Goal: Task Accomplishment & Management: Use online tool/utility

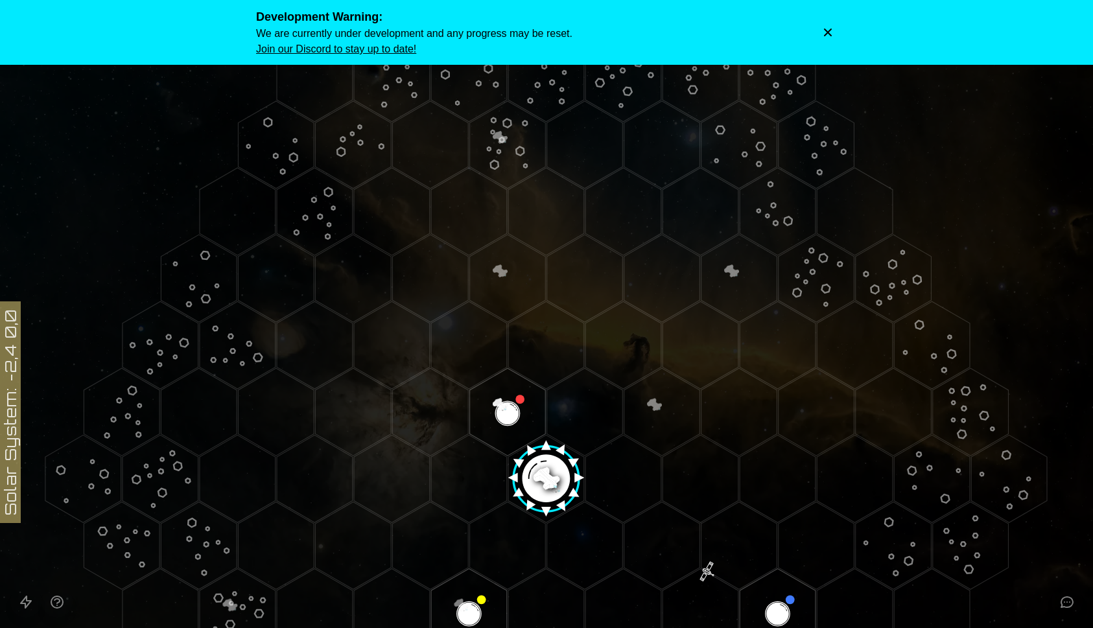
click at [825, 34] on icon "Dismiss warning" at bounding box center [828, 33] width 8 height 8
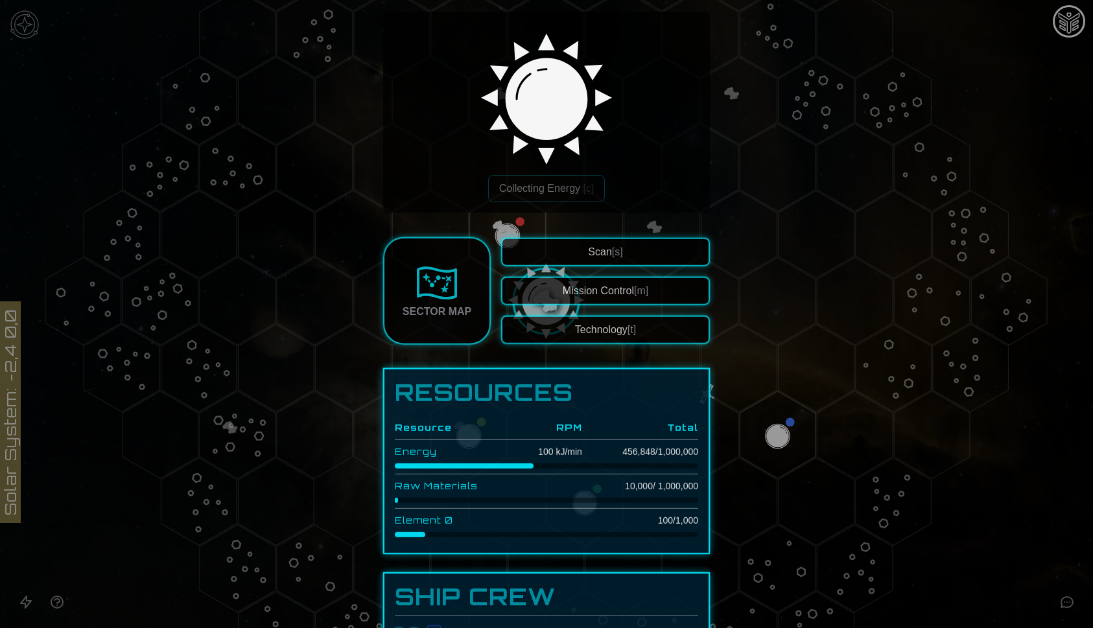
scroll to position [88, 0]
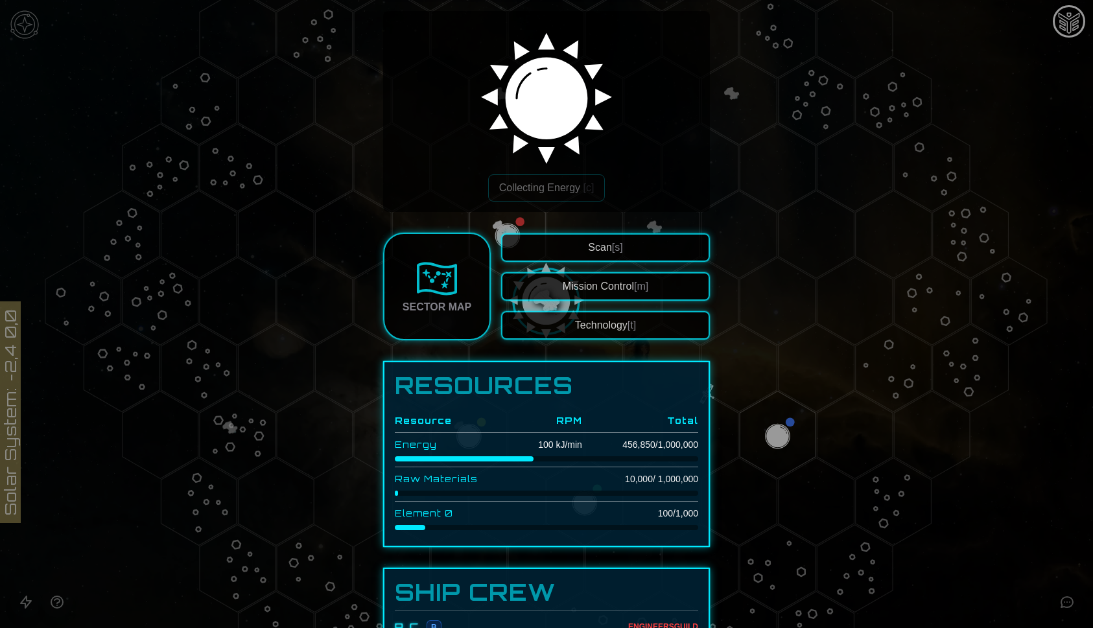
click at [786, 342] on div at bounding box center [546, 314] width 1093 height 628
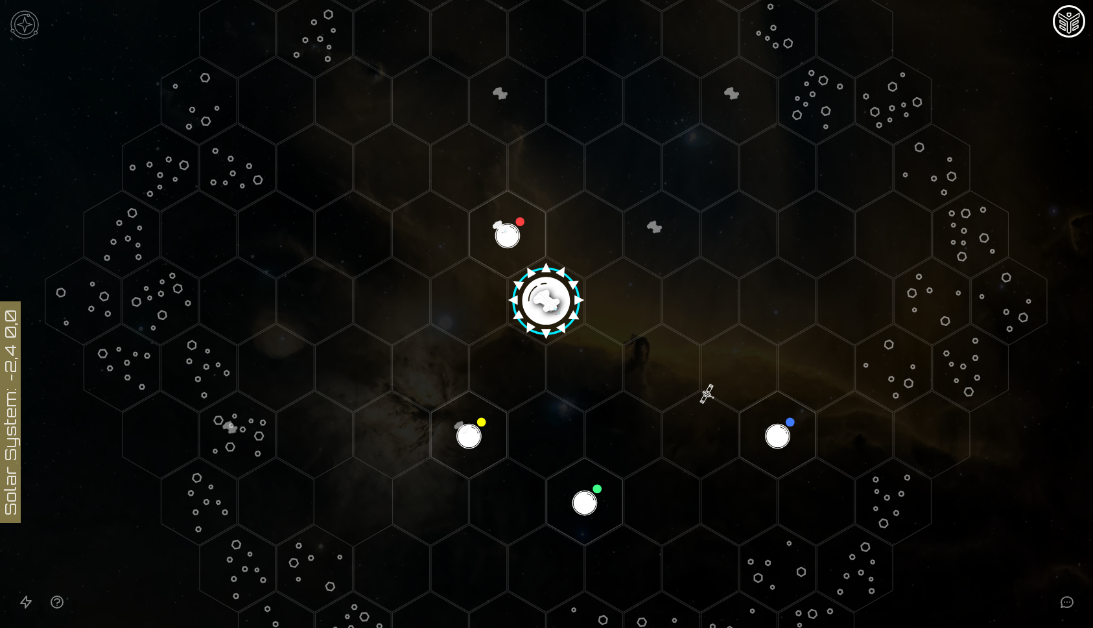
click at [892, 358] on polygon "Hex at coordinates 4,1, clickable" at bounding box center [894, 368] width 76 height 88
click at [891, 358] on image at bounding box center [893, 368] width 126 height 126
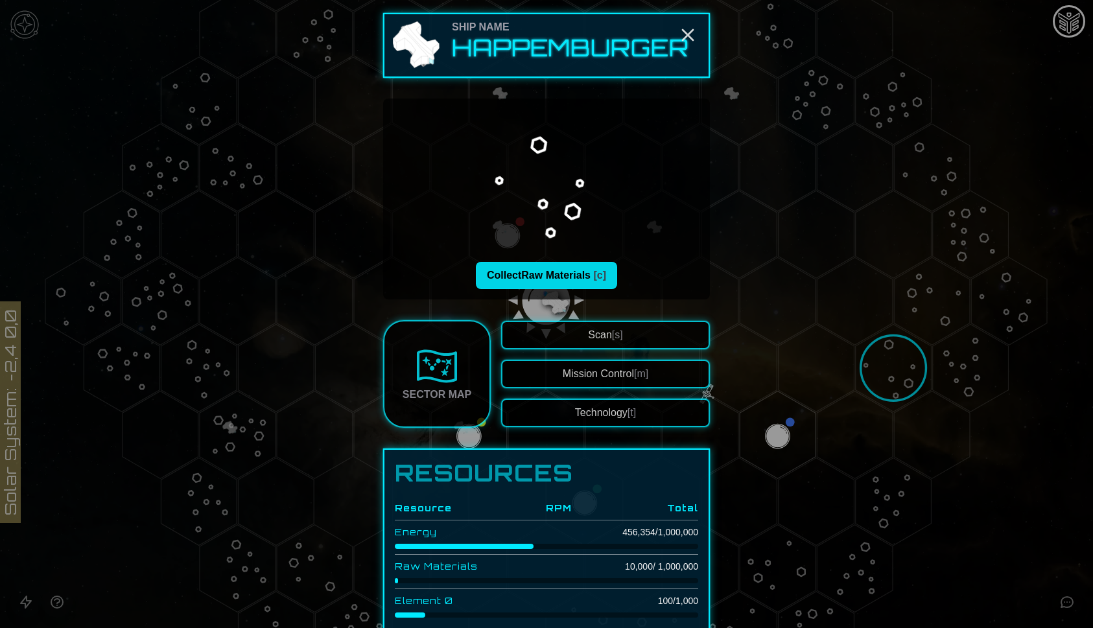
click at [583, 276] on button "Collect Raw Materials [c]" at bounding box center [546, 275] width 141 height 27
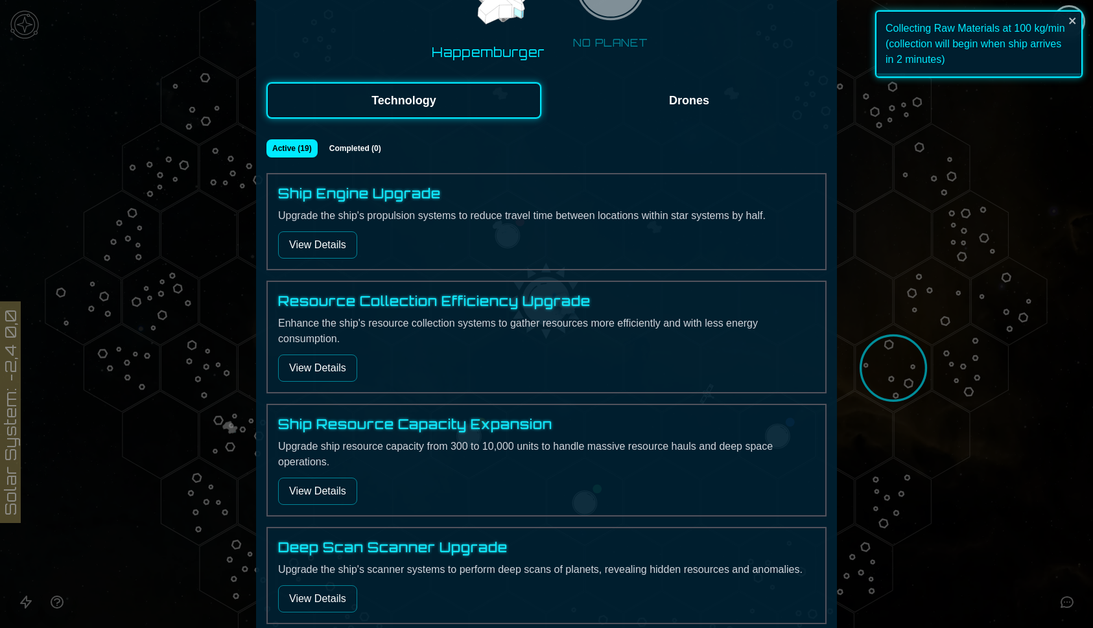
scroll to position [219, 0]
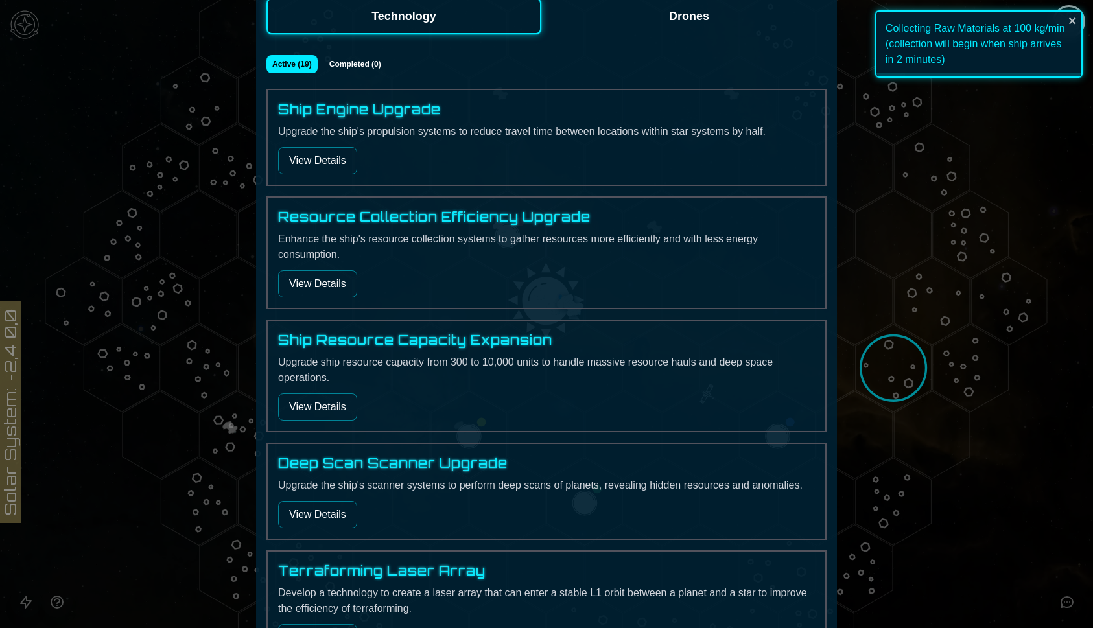
click at [320, 166] on button "View Details" at bounding box center [317, 160] width 79 height 27
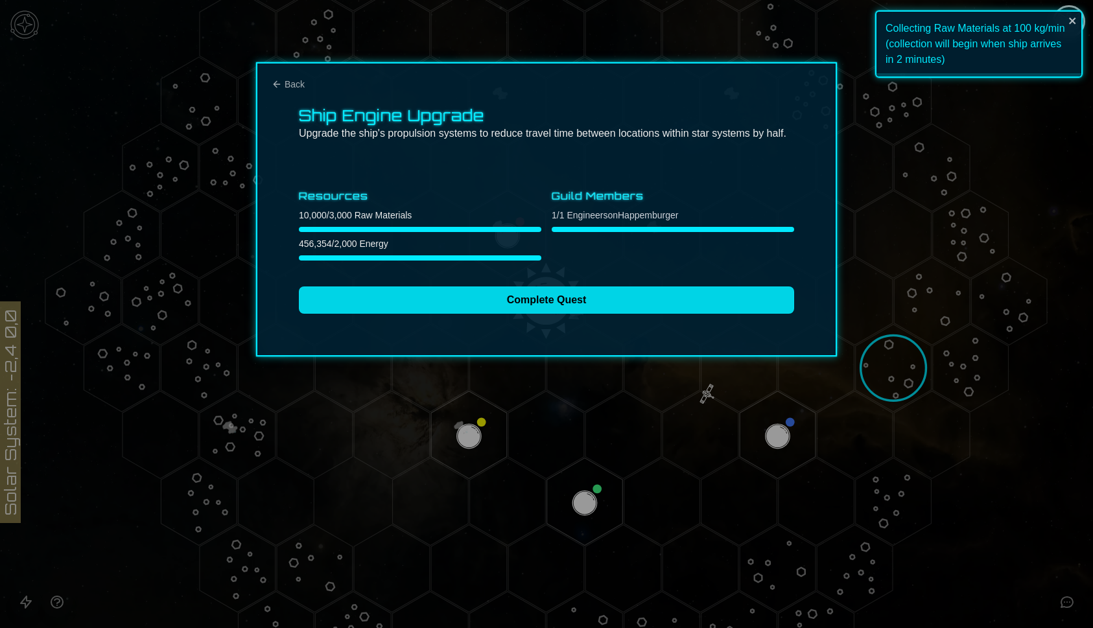
click at [421, 296] on button "Complete Quest" at bounding box center [546, 299] width 495 height 27
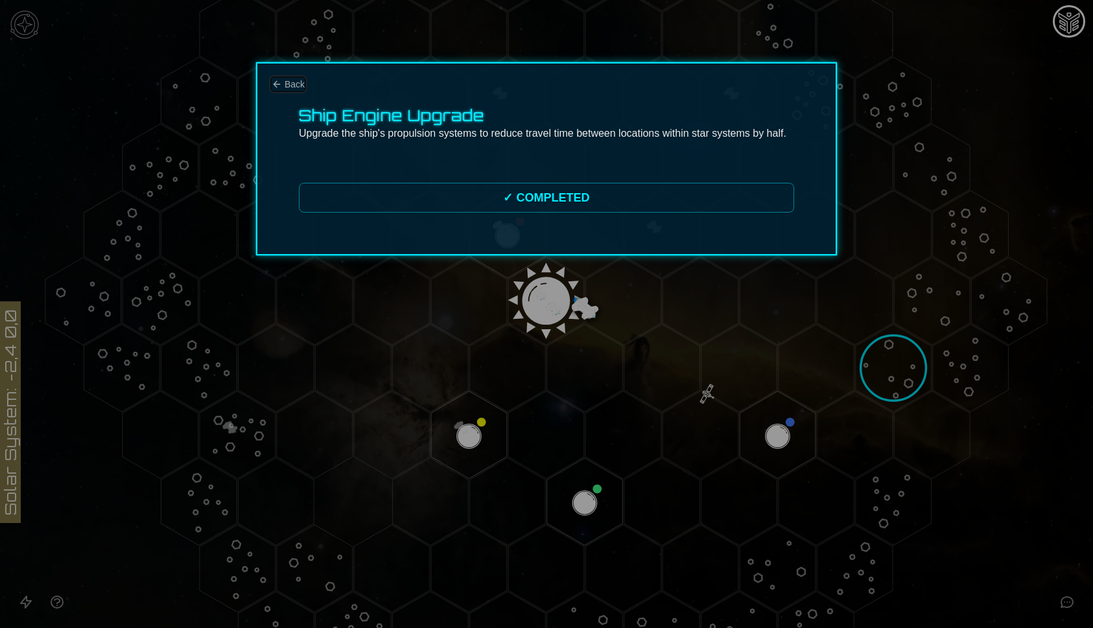
click at [294, 85] on span "Back" at bounding box center [295, 84] width 20 height 13
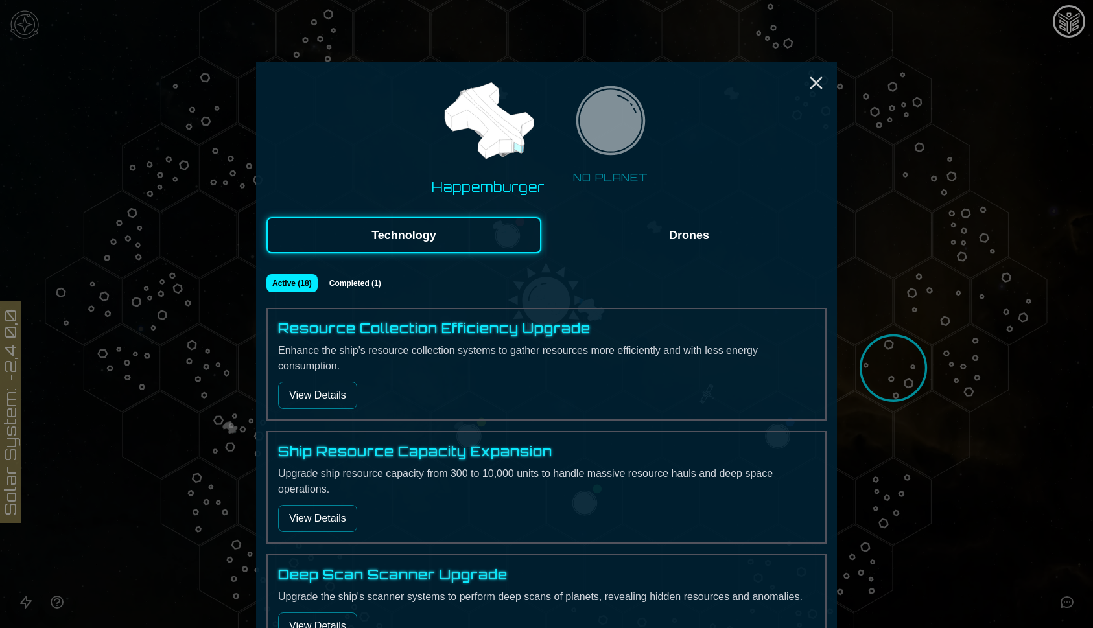
click at [324, 515] on button "View Details" at bounding box center [317, 518] width 79 height 27
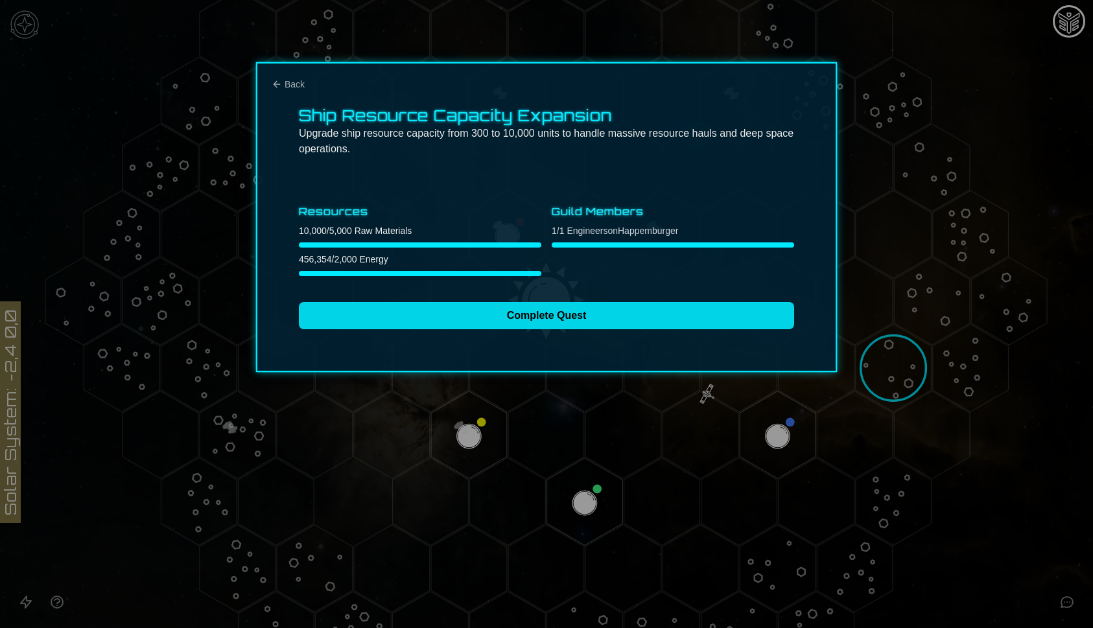
click at [428, 320] on button "Complete Quest" at bounding box center [546, 315] width 495 height 27
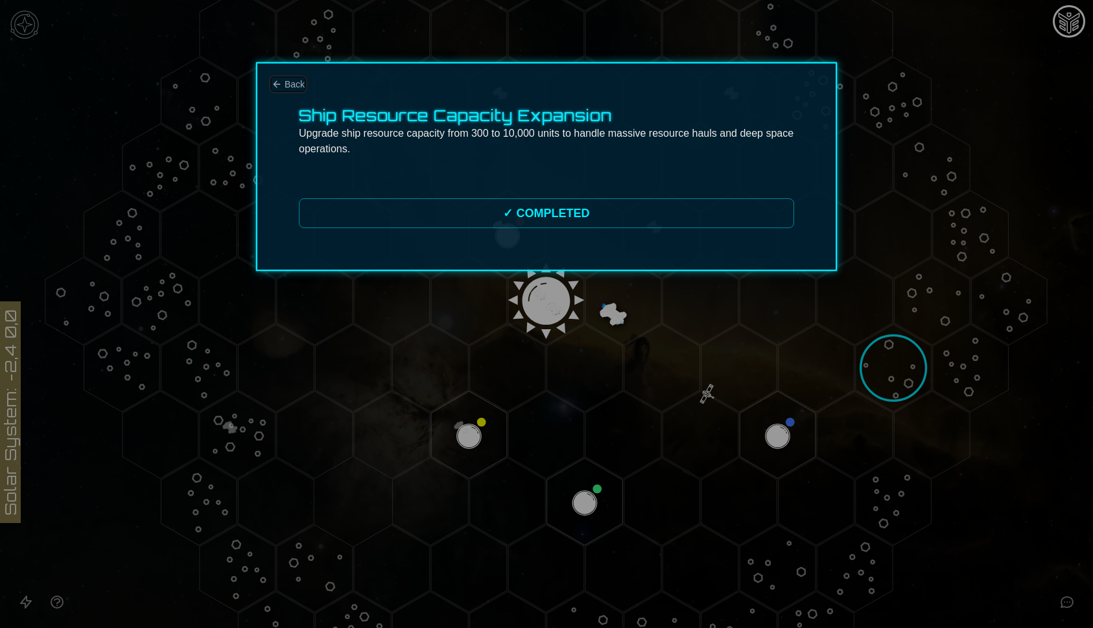
click at [294, 88] on span "Back" at bounding box center [295, 84] width 20 height 13
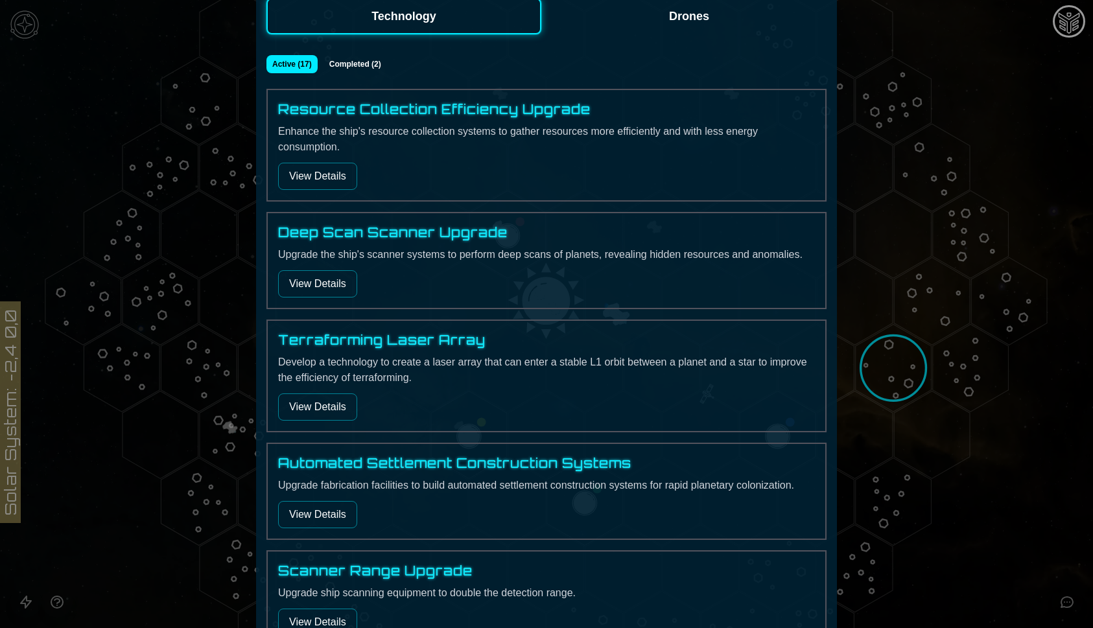
scroll to position [239, 0]
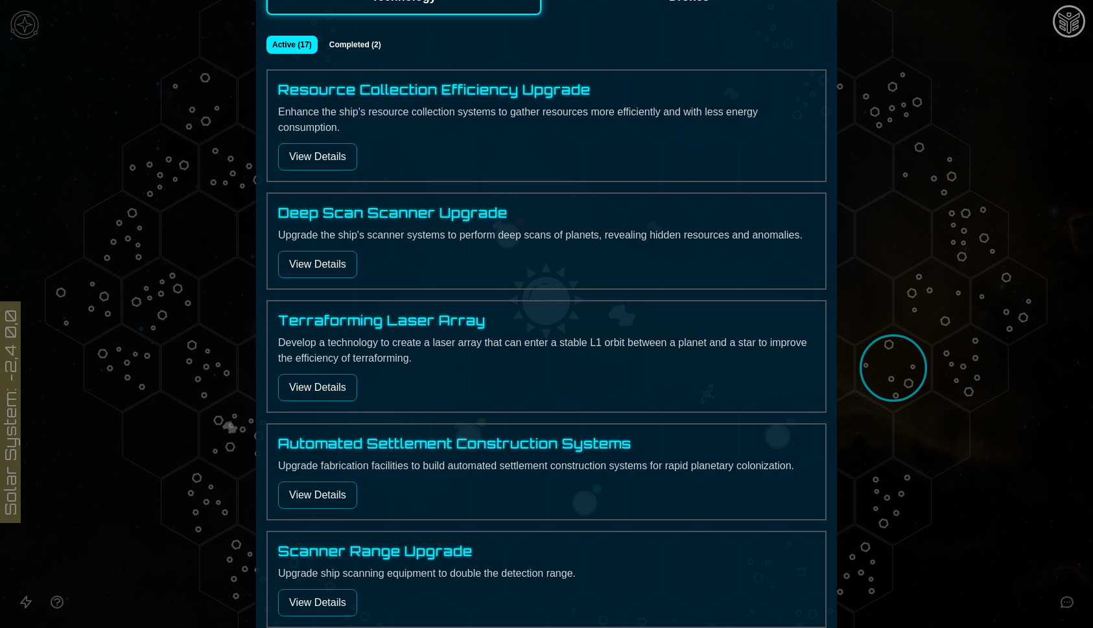
click at [332, 392] on button "View Details" at bounding box center [317, 387] width 79 height 27
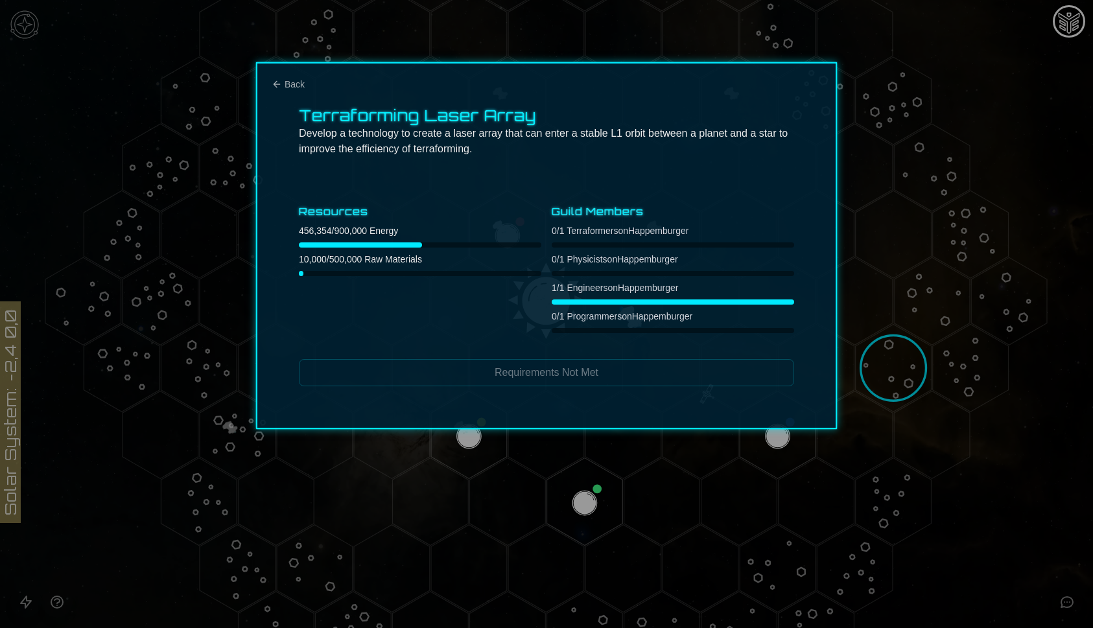
click at [423, 461] on div at bounding box center [546, 314] width 1093 height 628
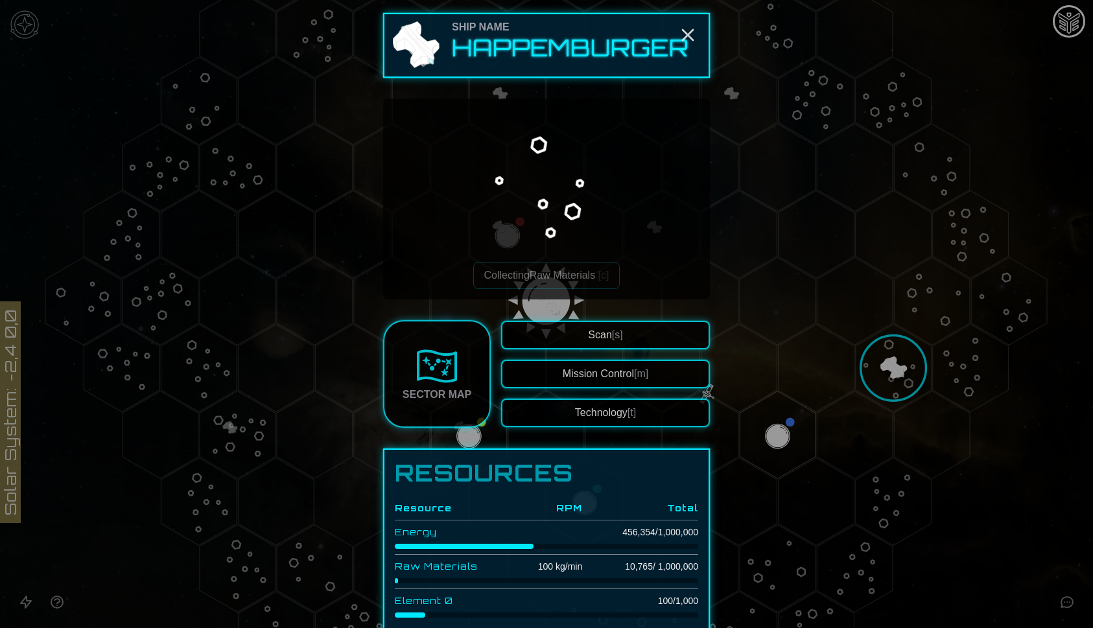
click at [640, 403] on button "Technology [t]" at bounding box center [605, 413] width 209 height 29
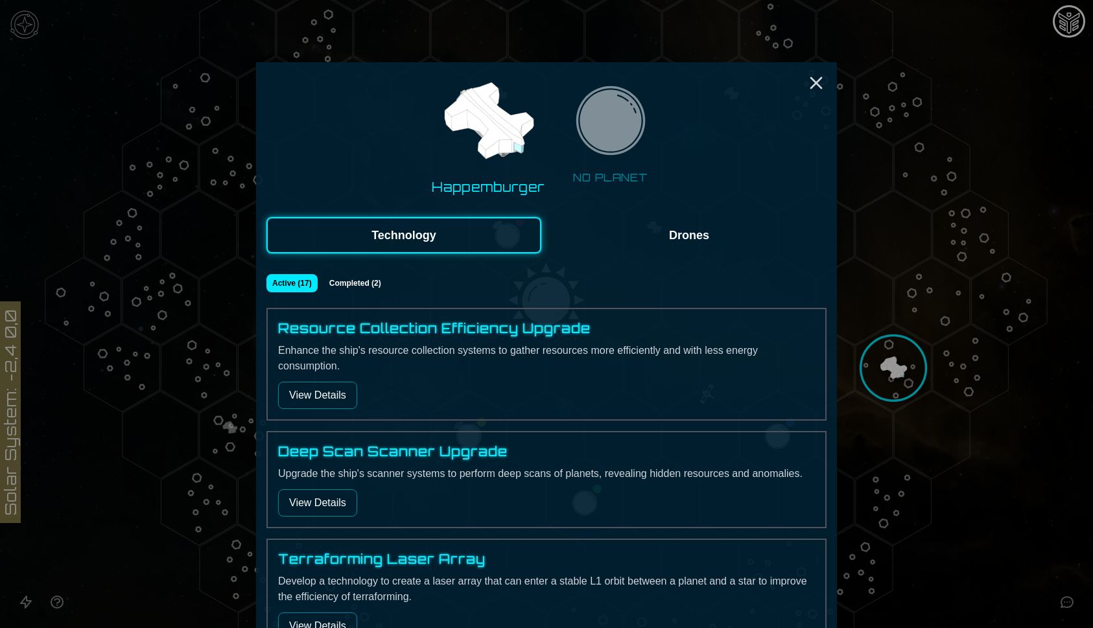
click at [344, 399] on button "View Details" at bounding box center [317, 395] width 79 height 27
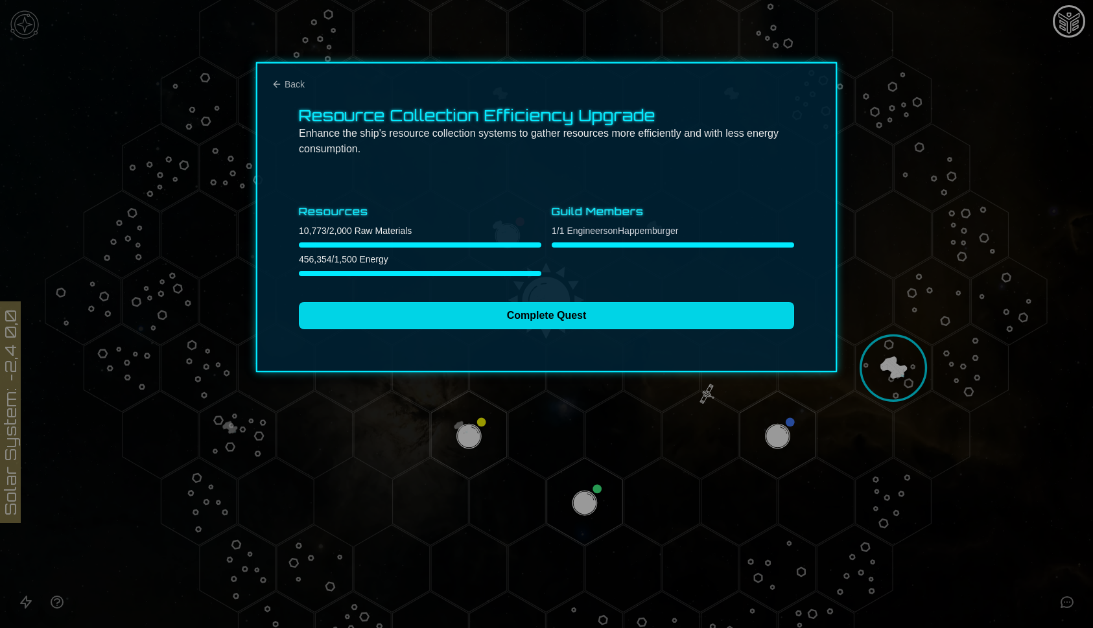
click at [435, 322] on button "Complete Quest" at bounding box center [546, 315] width 495 height 27
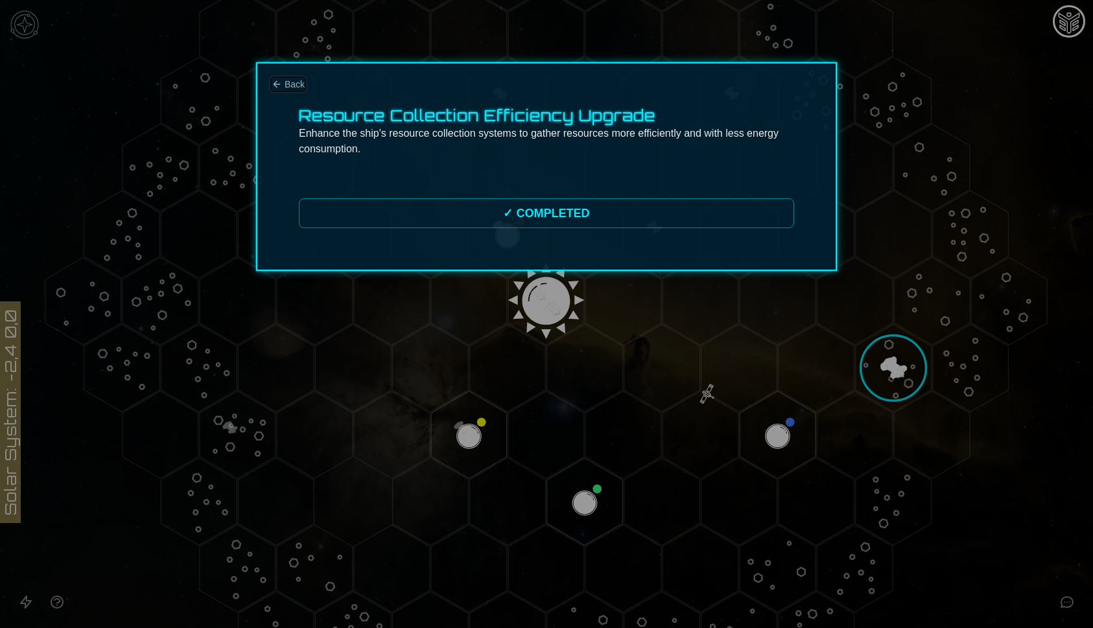
click at [293, 81] on span "Back" at bounding box center [295, 84] width 20 height 13
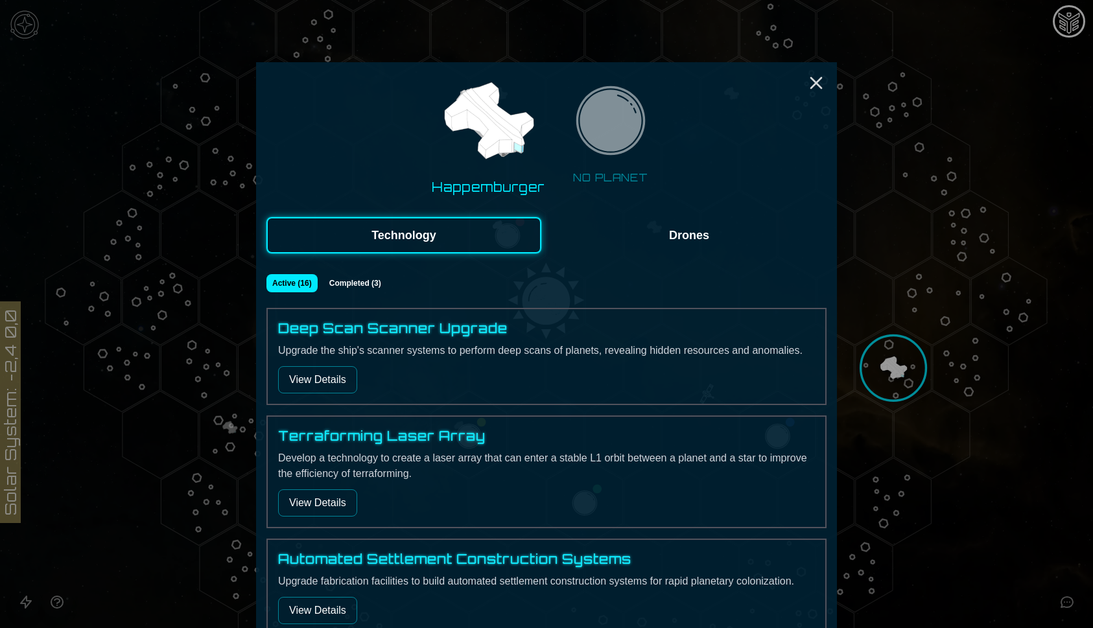
click at [920, 342] on div at bounding box center [546, 314] width 1093 height 628
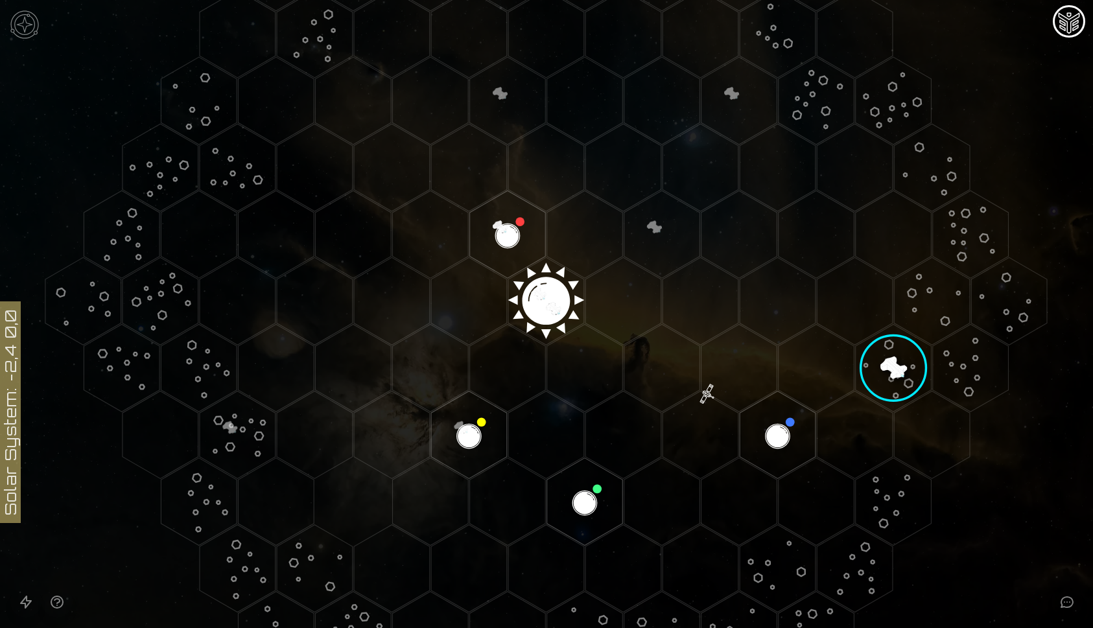
click at [920, 324] on polygon "Hex at coordinates 5,0, clickable" at bounding box center [932, 301] width 76 height 88
click at [926, 308] on image at bounding box center [931, 301] width 111 height 111
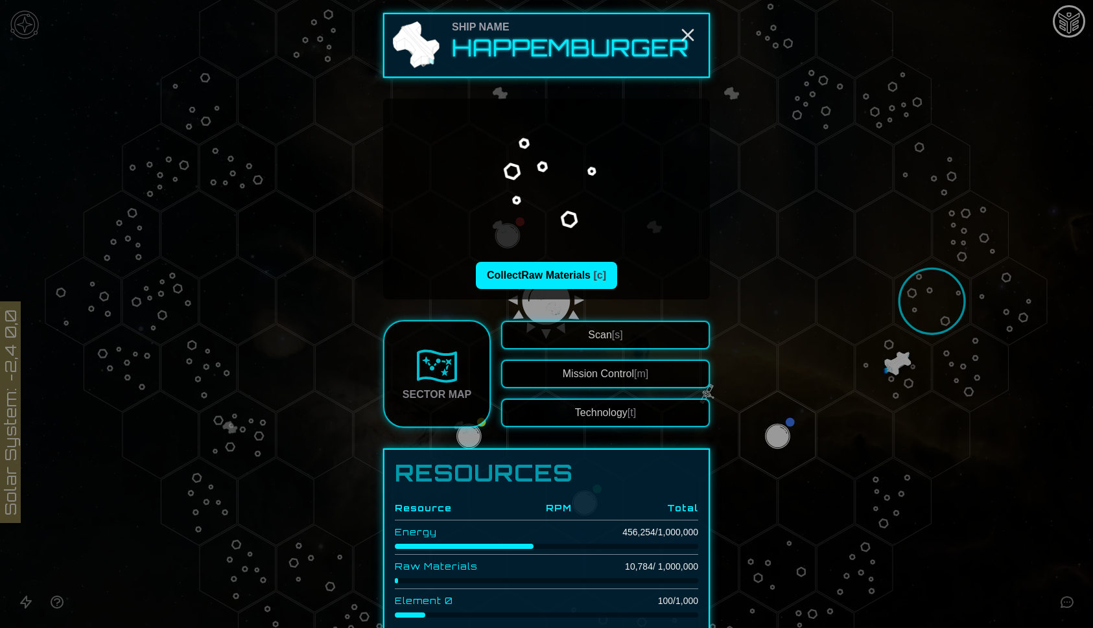
click at [905, 377] on div at bounding box center [546, 314] width 1093 height 628
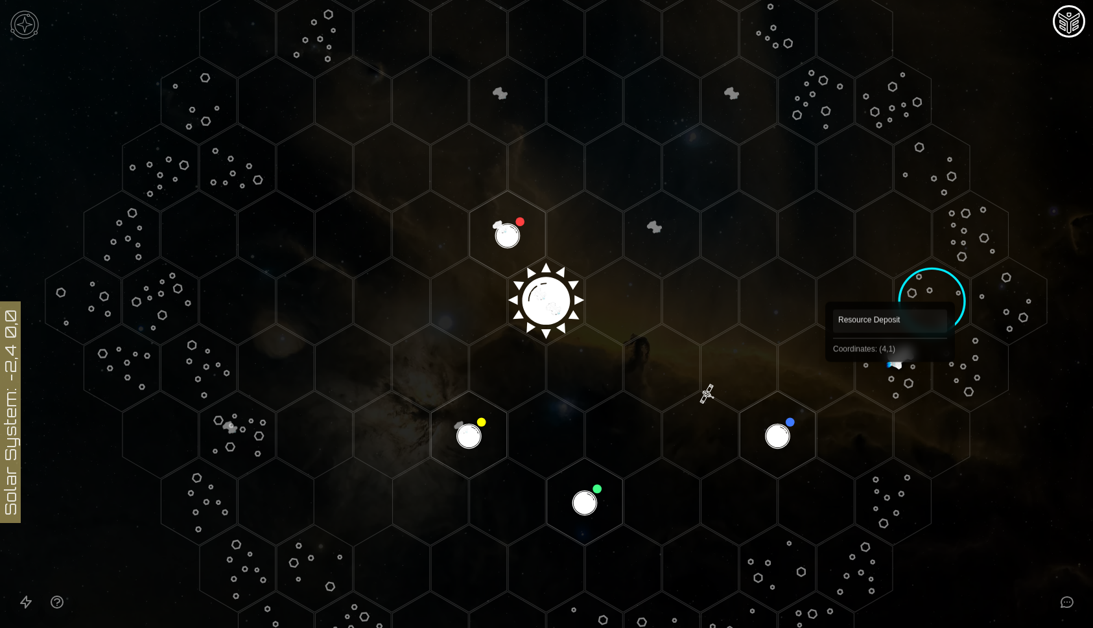
click at [890, 380] on polygon "Hex at coordinates 4,1, clickable" at bounding box center [894, 368] width 76 height 88
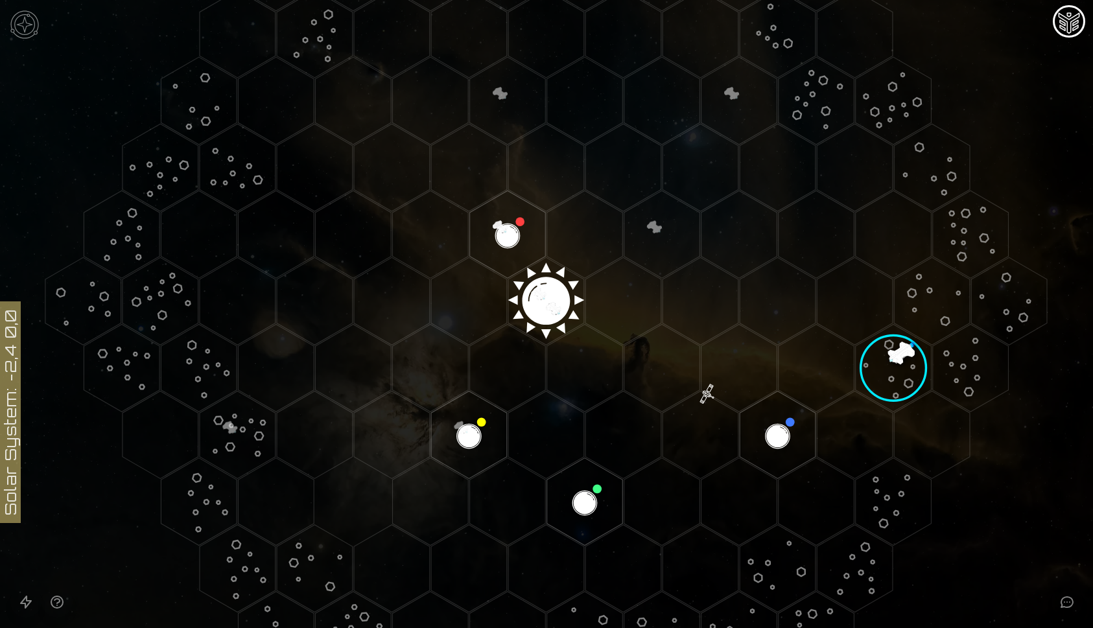
click at [890, 380] on image at bounding box center [893, 368] width 126 height 126
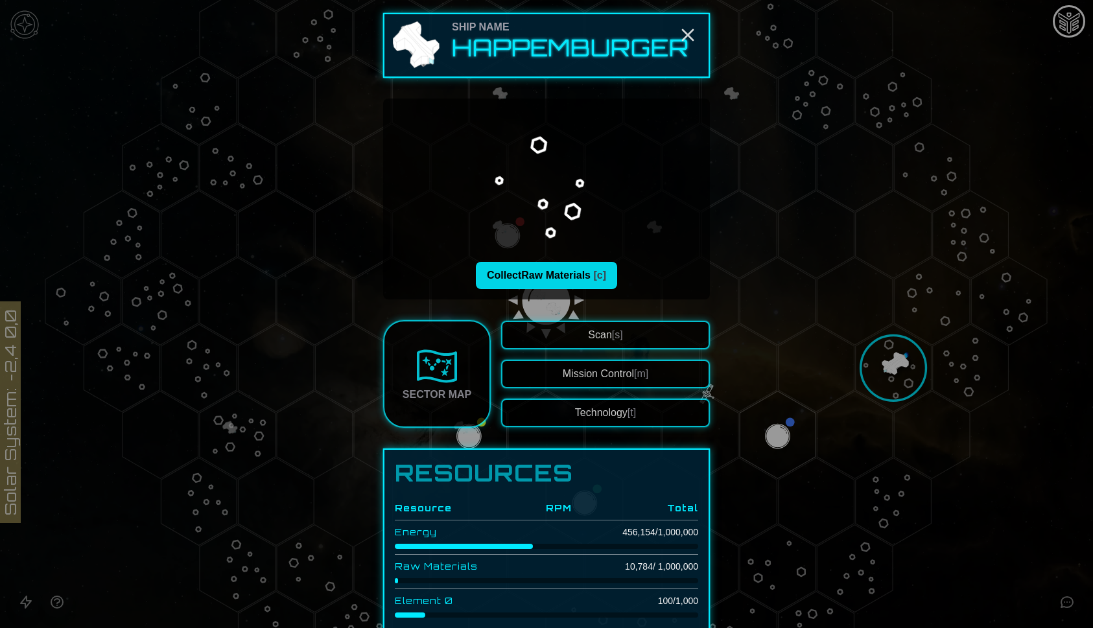
click at [602, 280] on span "[c]" at bounding box center [599, 275] width 13 height 11
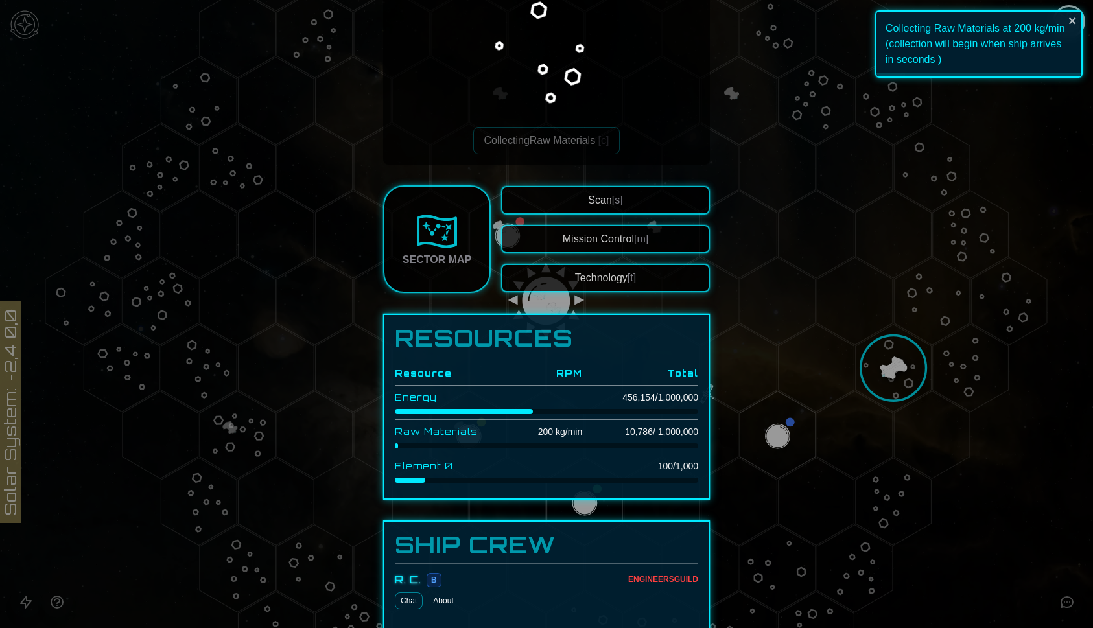
scroll to position [144, 0]
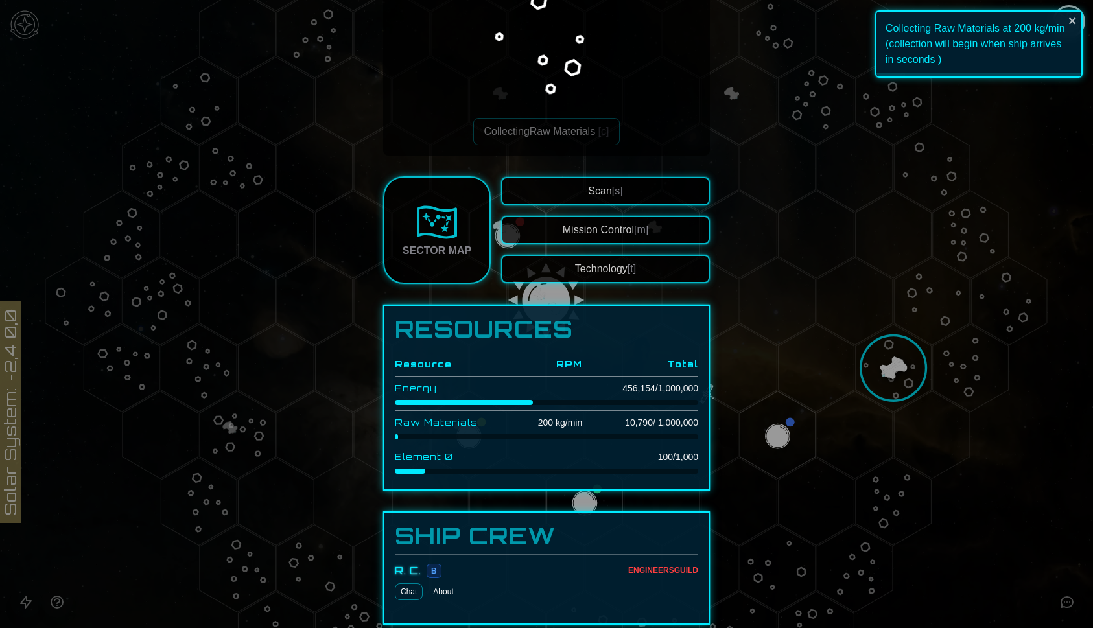
click at [825, 272] on div at bounding box center [546, 314] width 1093 height 628
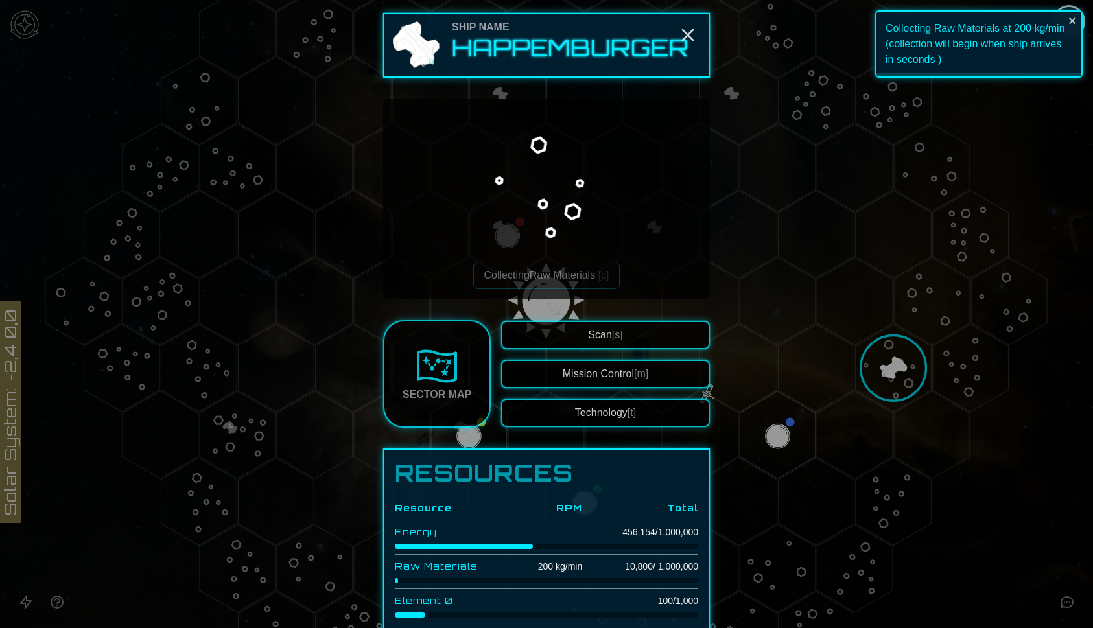
click at [564, 420] on button "Technology [t]" at bounding box center [605, 413] width 209 height 29
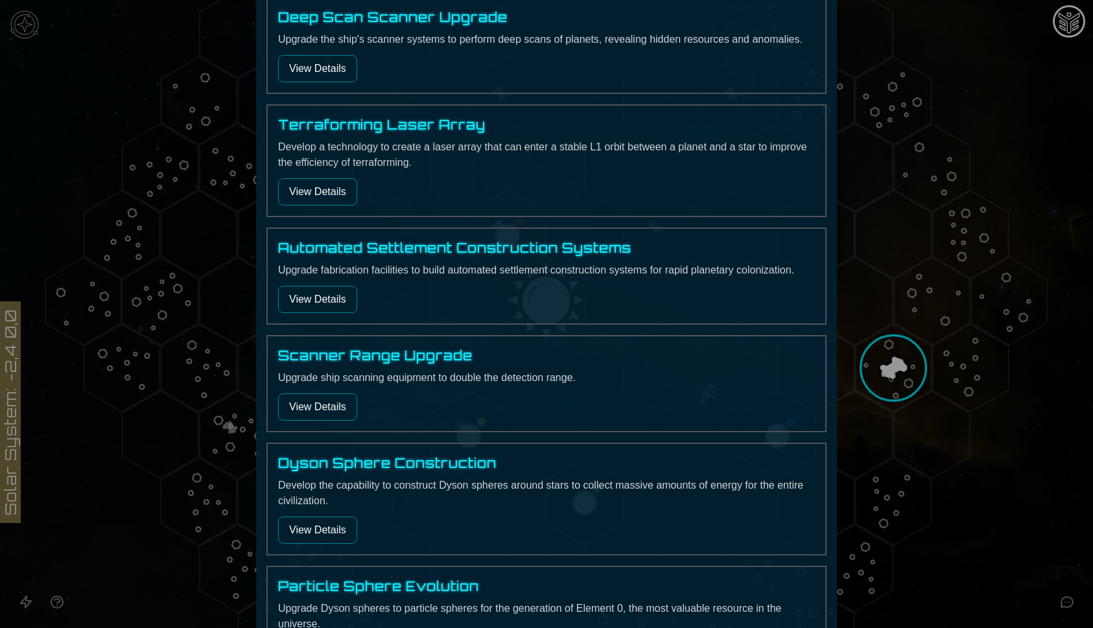
scroll to position [135, 0]
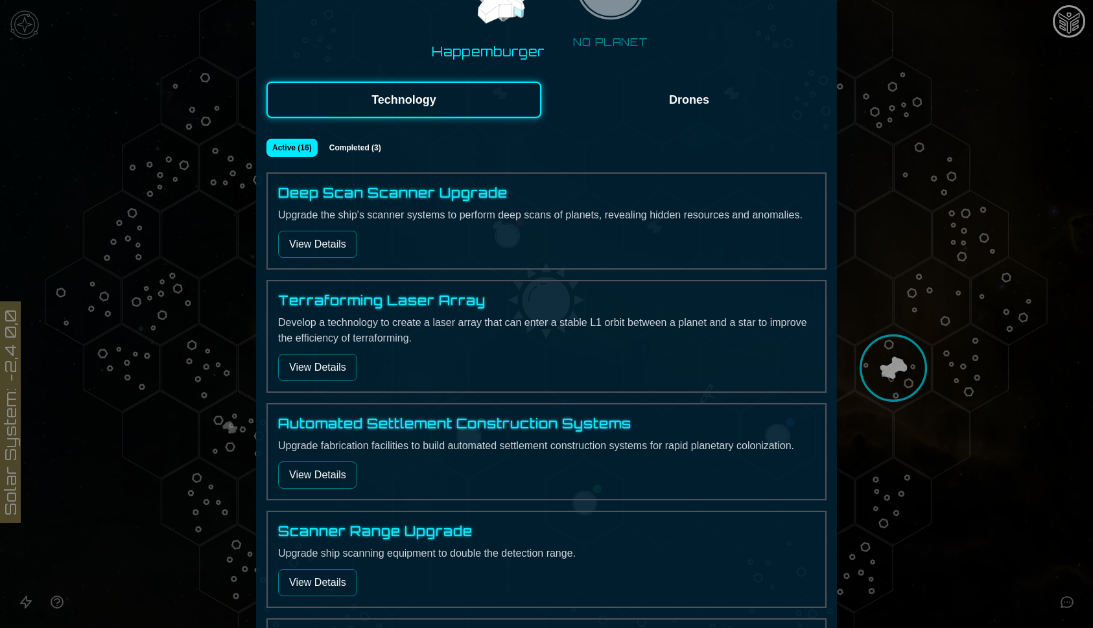
click at [320, 237] on button "View Details" at bounding box center [317, 244] width 79 height 27
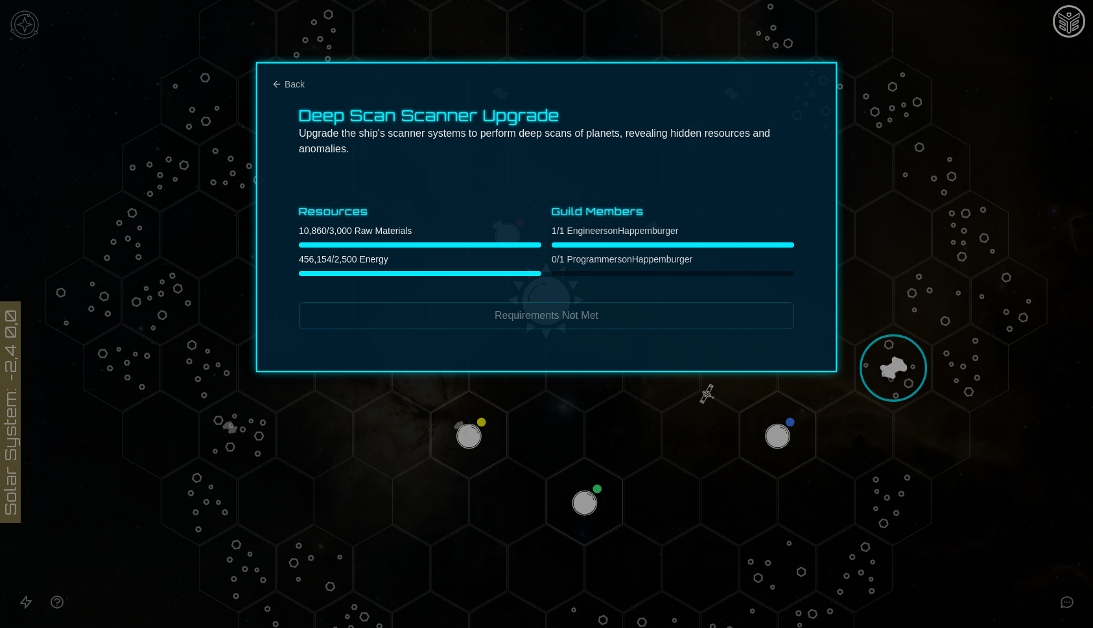
scroll to position [0, 0]
click at [451, 418] on div at bounding box center [546, 314] width 1093 height 628
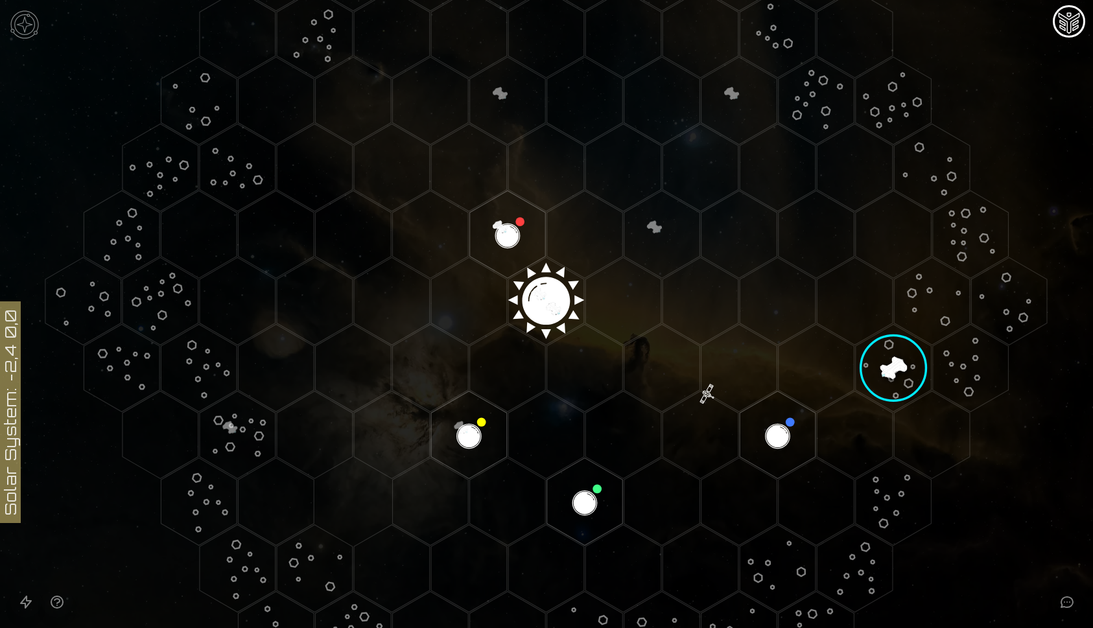
click at [775, 435] on polygon "Hex at coordinates 2,2, clickable" at bounding box center [778, 435] width 76 height 88
click at [775, 435] on image at bounding box center [777, 434] width 89 height 89
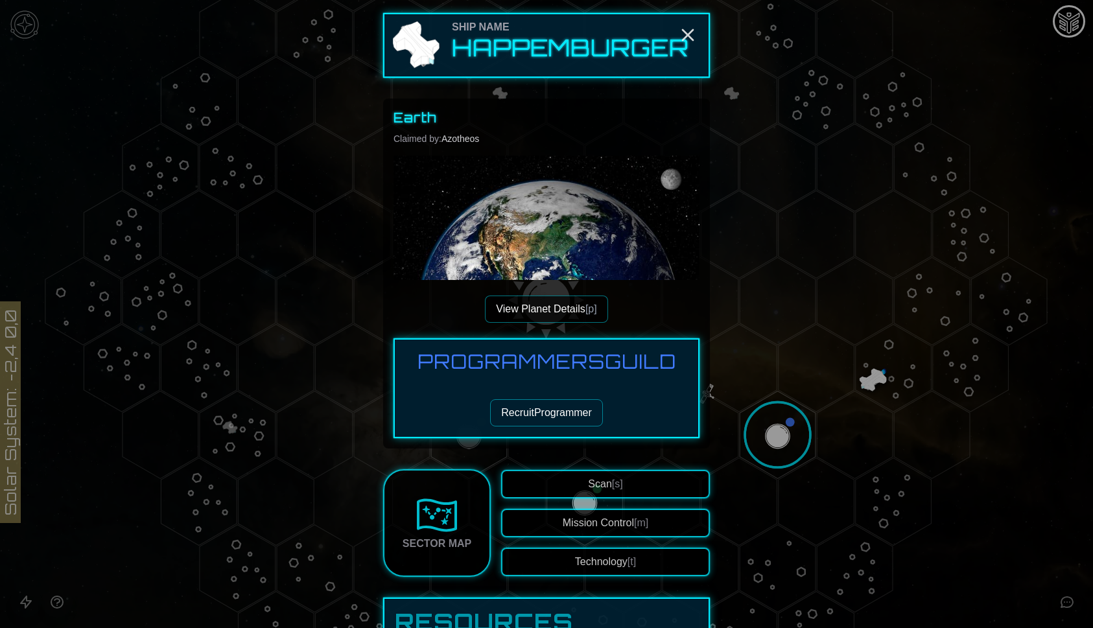
click at [561, 413] on button "Recruit Programmer" at bounding box center [546, 412] width 113 height 27
click at [560, 410] on button "Recruit Programmer" at bounding box center [546, 412] width 113 height 27
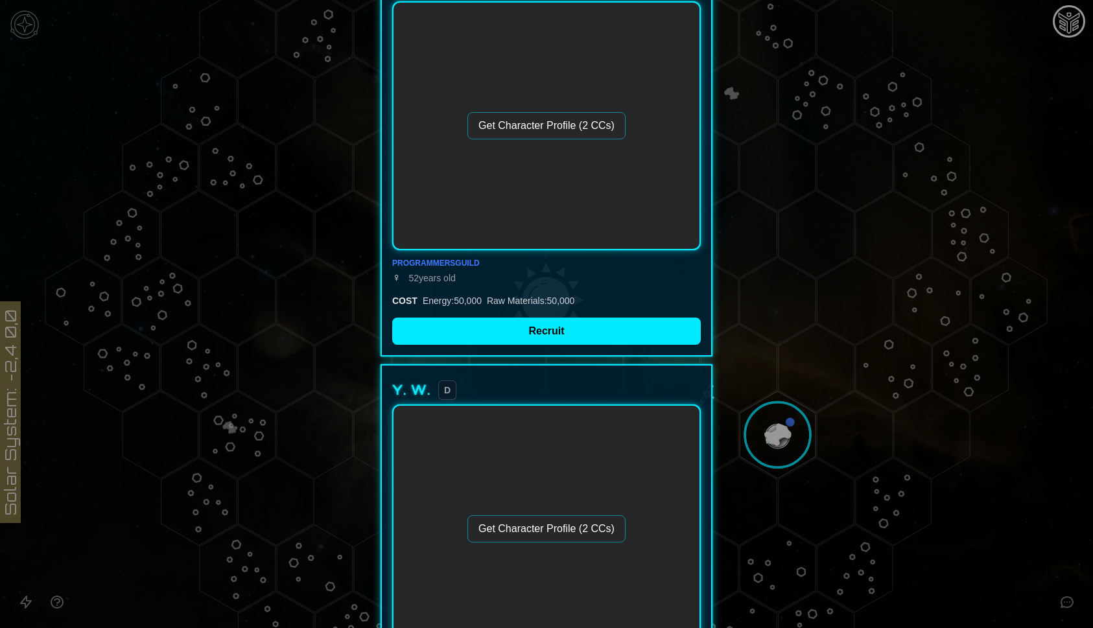
scroll to position [553, 0]
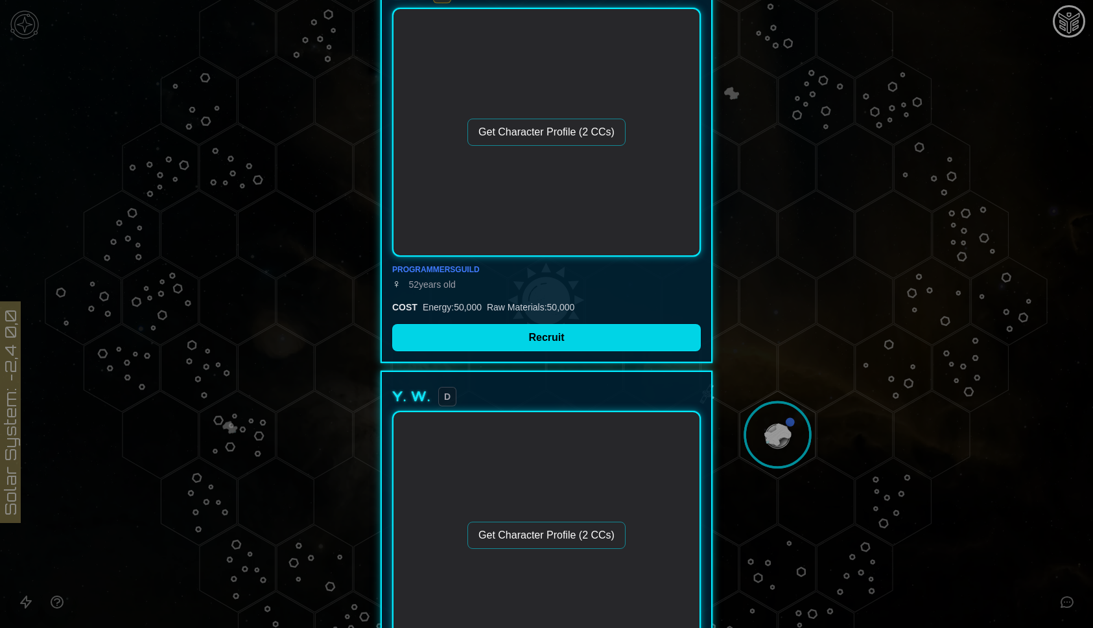
click at [557, 345] on button "Recruit" at bounding box center [546, 337] width 309 height 27
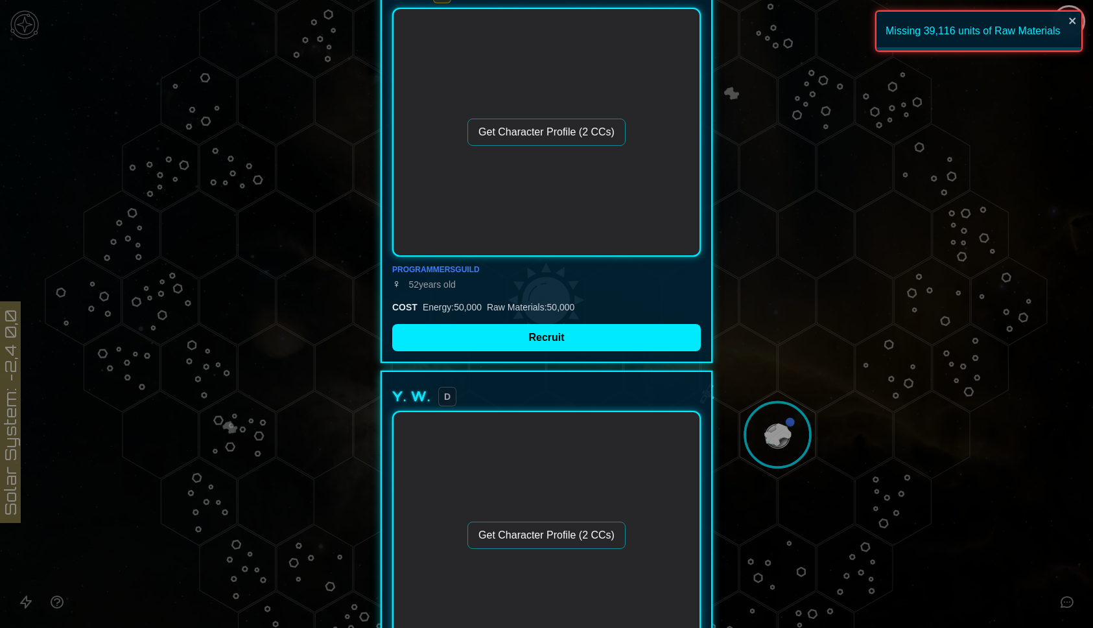
click at [910, 344] on div at bounding box center [546, 314] width 1093 height 628
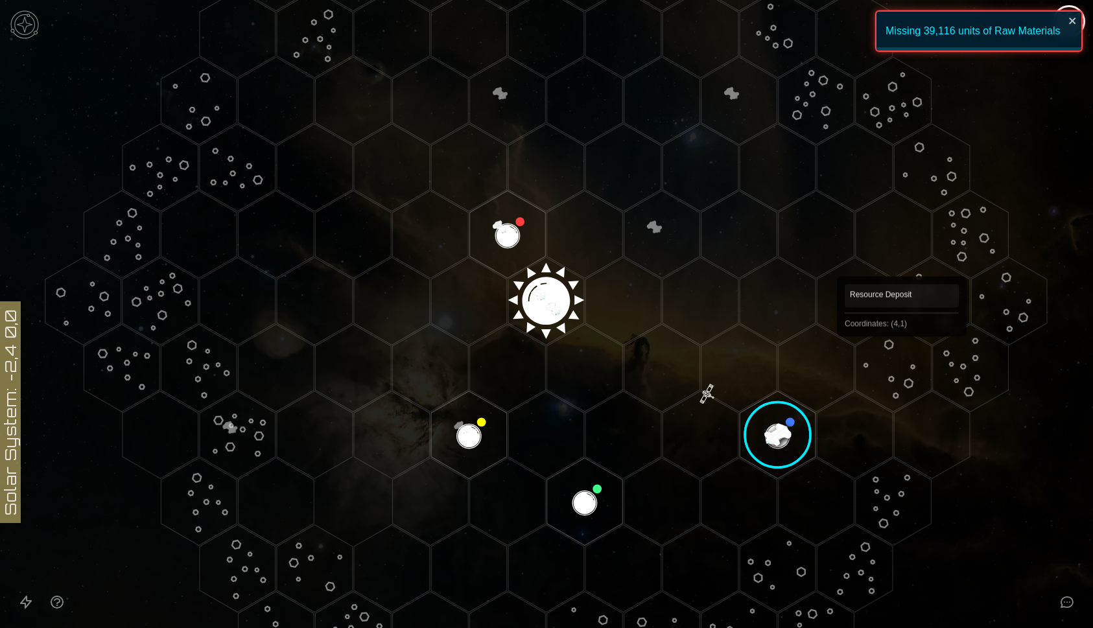
click at [902, 355] on polygon "Hex at coordinates 4,1, clickable" at bounding box center [894, 368] width 76 height 88
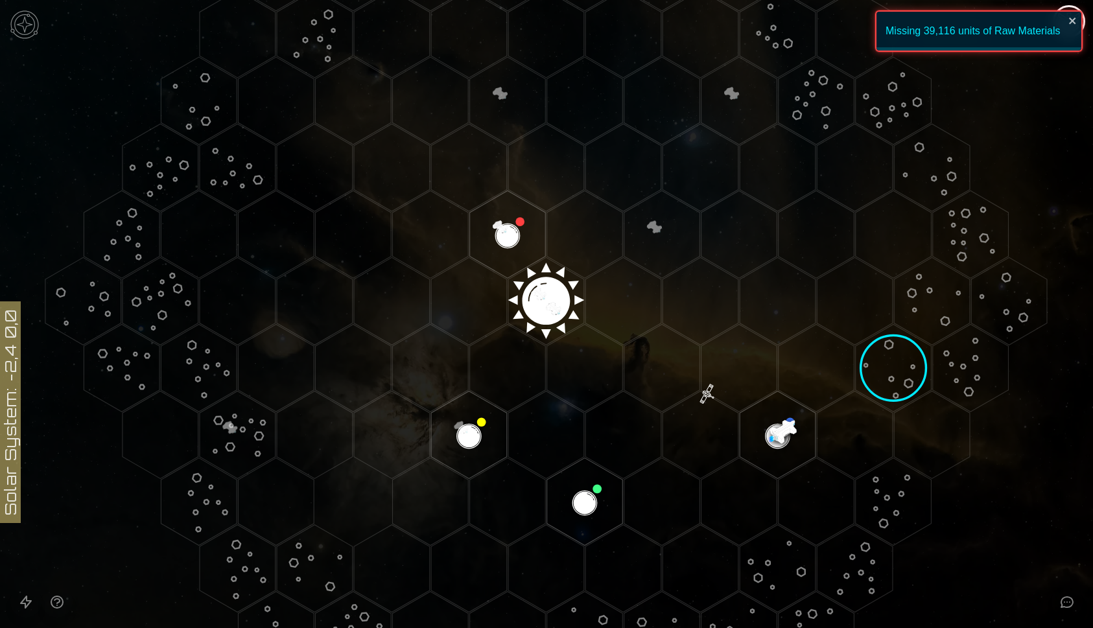
click at [902, 355] on image at bounding box center [893, 368] width 126 height 126
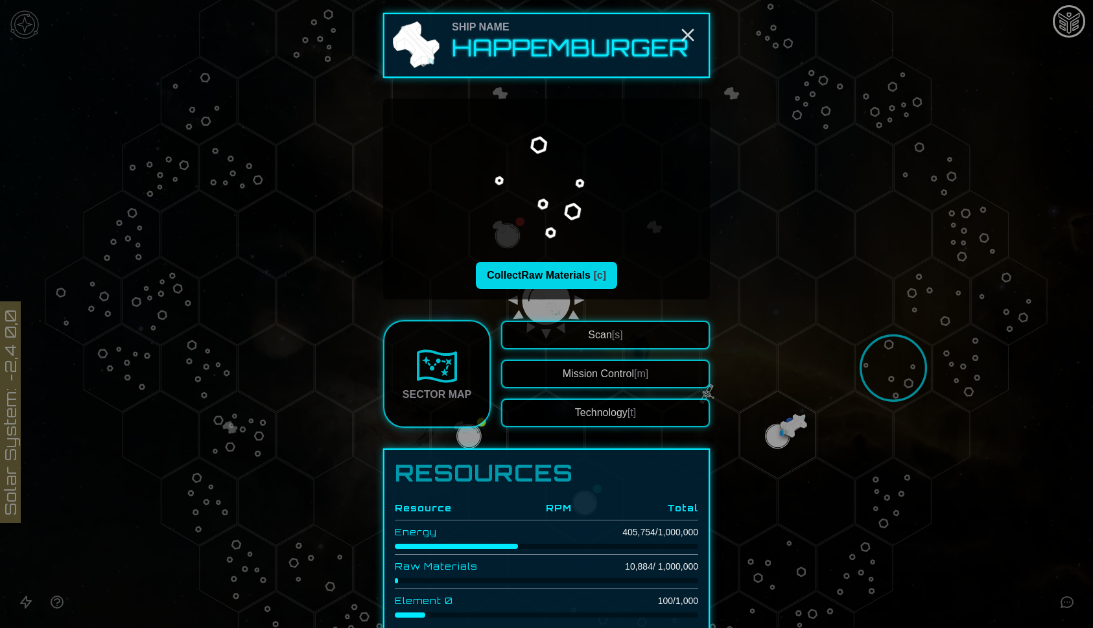
click at [542, 273] on button "Collect Raw Materials [c]" at bounding box center [546, 275] width 141 height 27
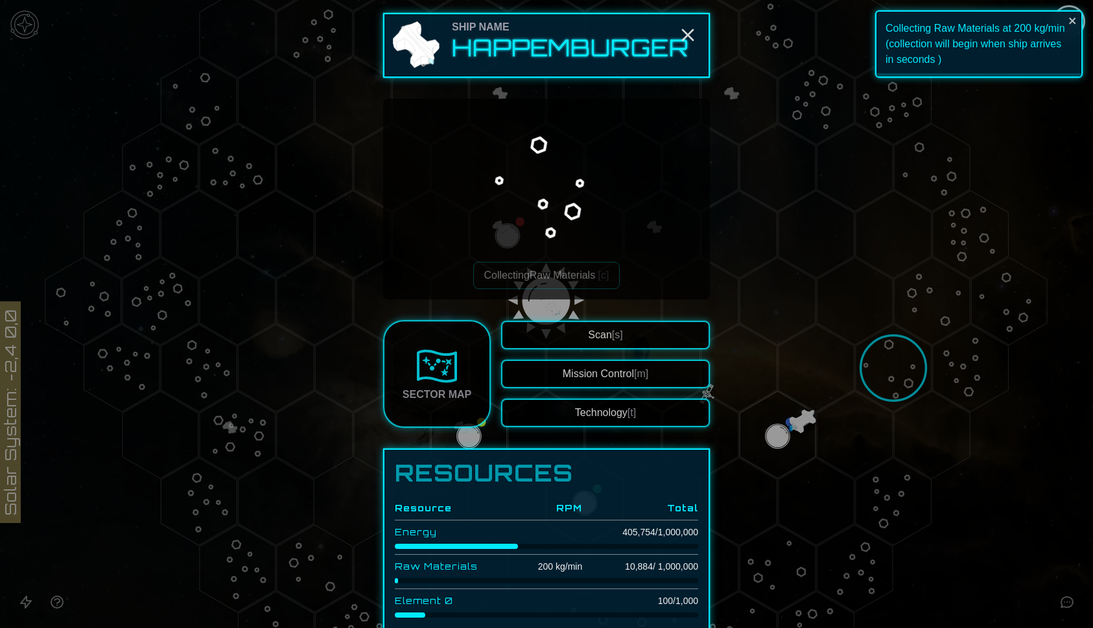
click at [778, 232] on div at bounding box center [546, 314] width 1093 height 628
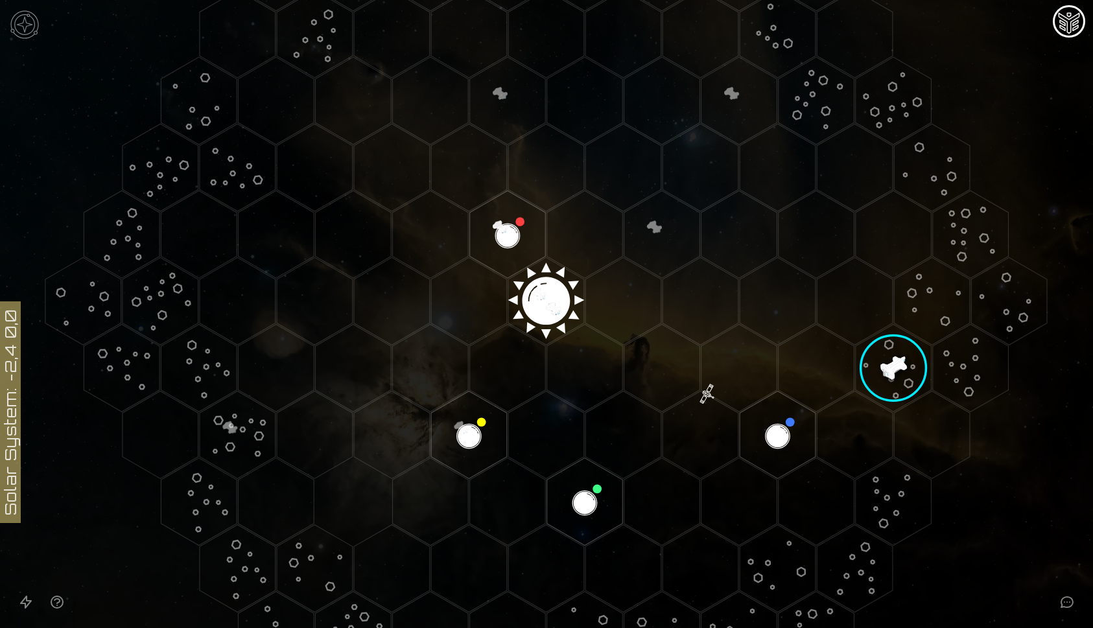
click at [893, 372] on image at bounding box center [893, 368] width 126 height 126
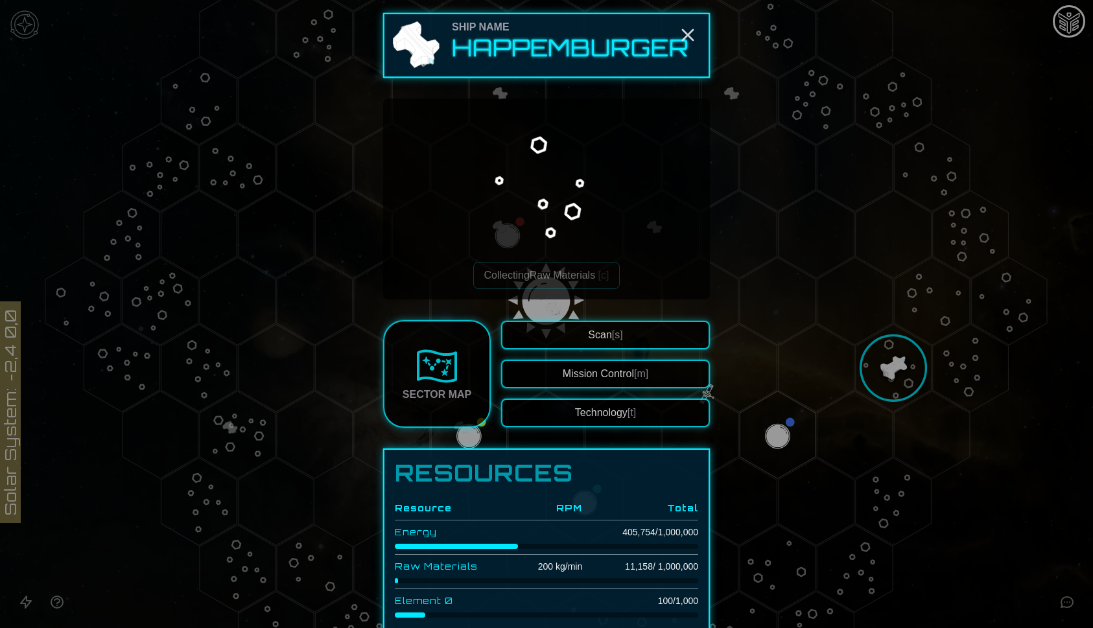
click at [639, 373] on span "[m]" at bounding box center [641, 373] width 14 height 11
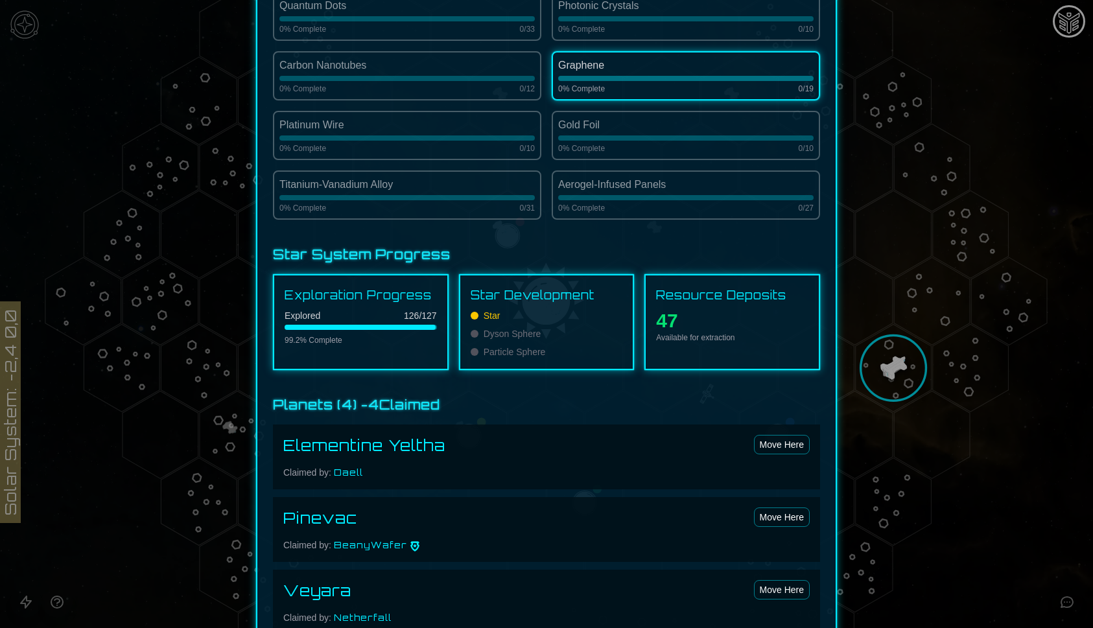
scroll to position [437, 0]
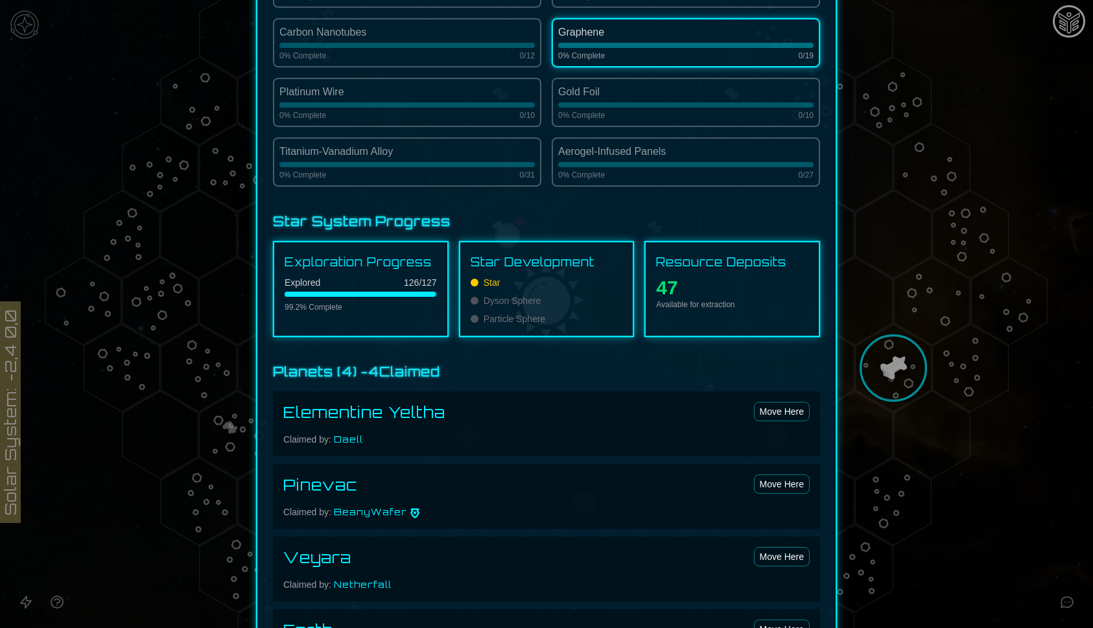
click at [994, 245] on div at bounding box center [546, 314] width 1093 height 628
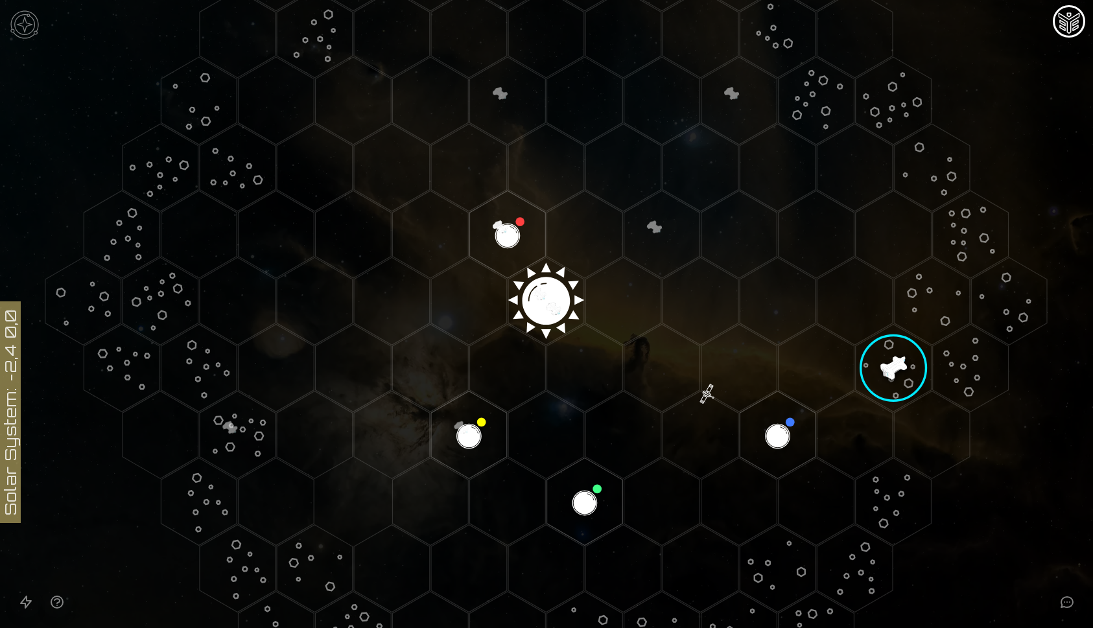
click at [1064, 18] on img "Mission Control" at bounding box center [1069, 22] width 26 height 26
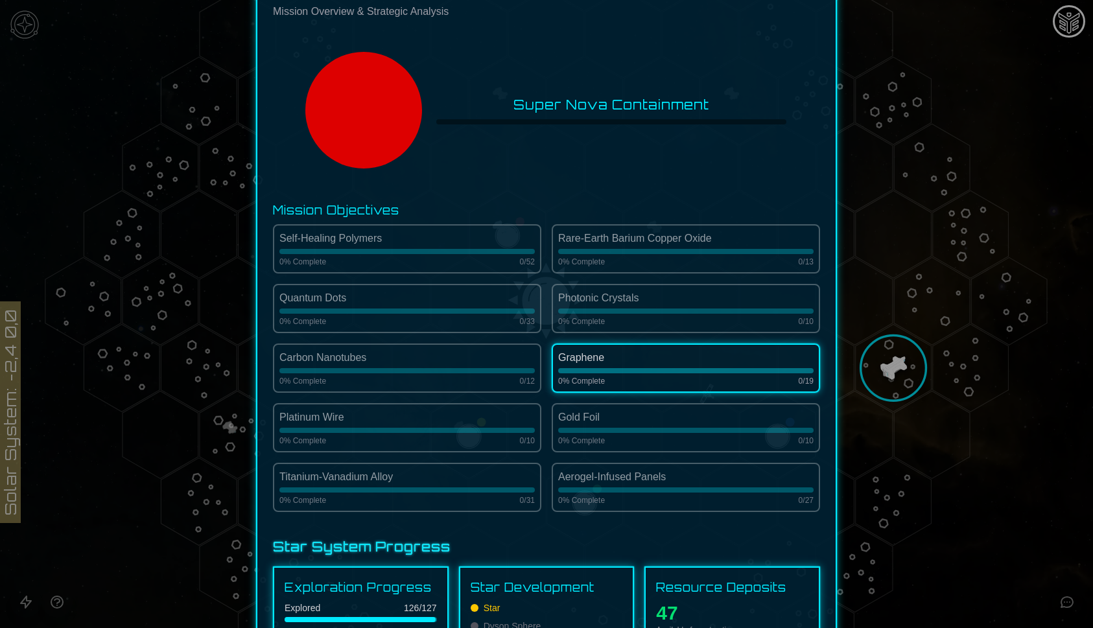
scroll to position [0, 0]
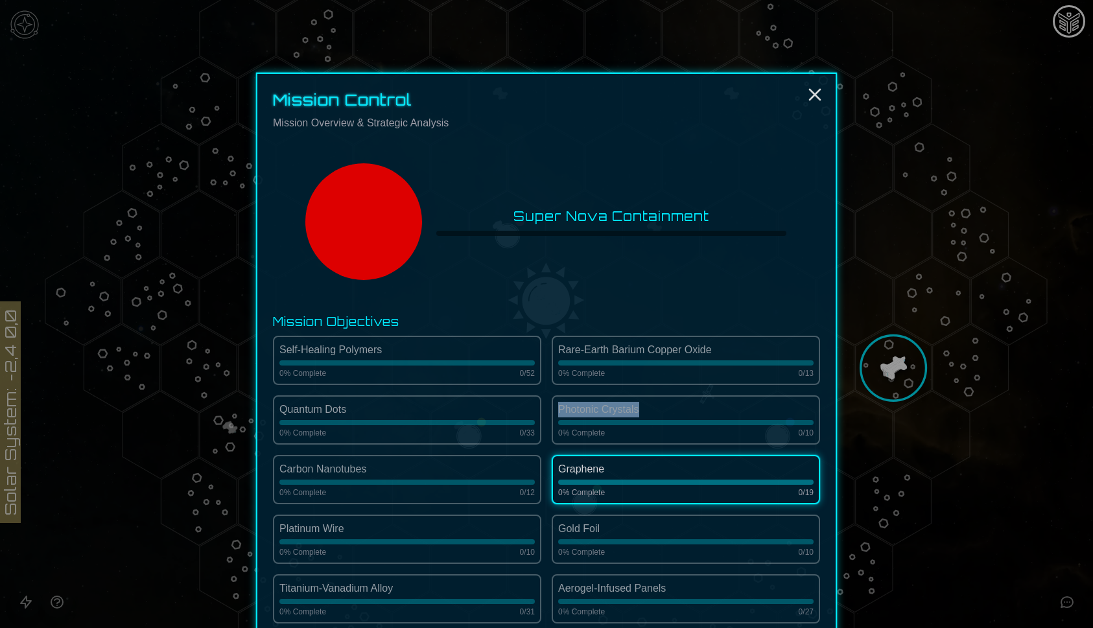
drag, startPoint x: 559, startPoint y: 410, endPoint x: 660, endPoint y: 410, distance: 101.8
click at [660, 410] on div "Photonic Crystals" at bounding box center [685, 410] width 255 height 16
copy div "Photonic Crystals"
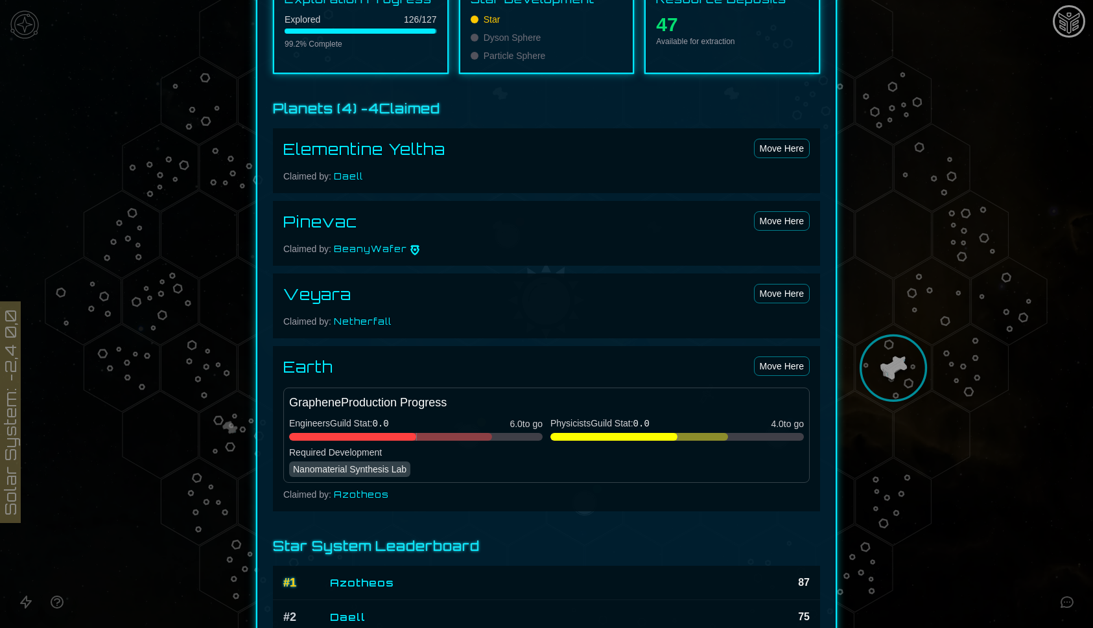
scroll to position [766, 0]
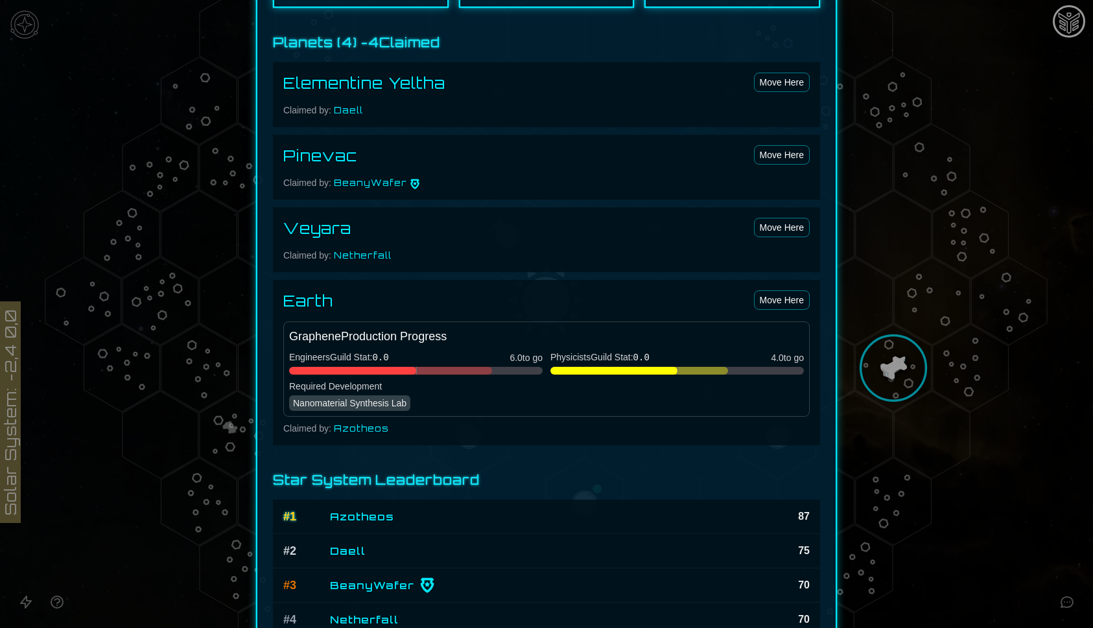
click at [341, 82] on h4 "Elementine Yeltha" at bounding box center [364, 83] width 162 height 21
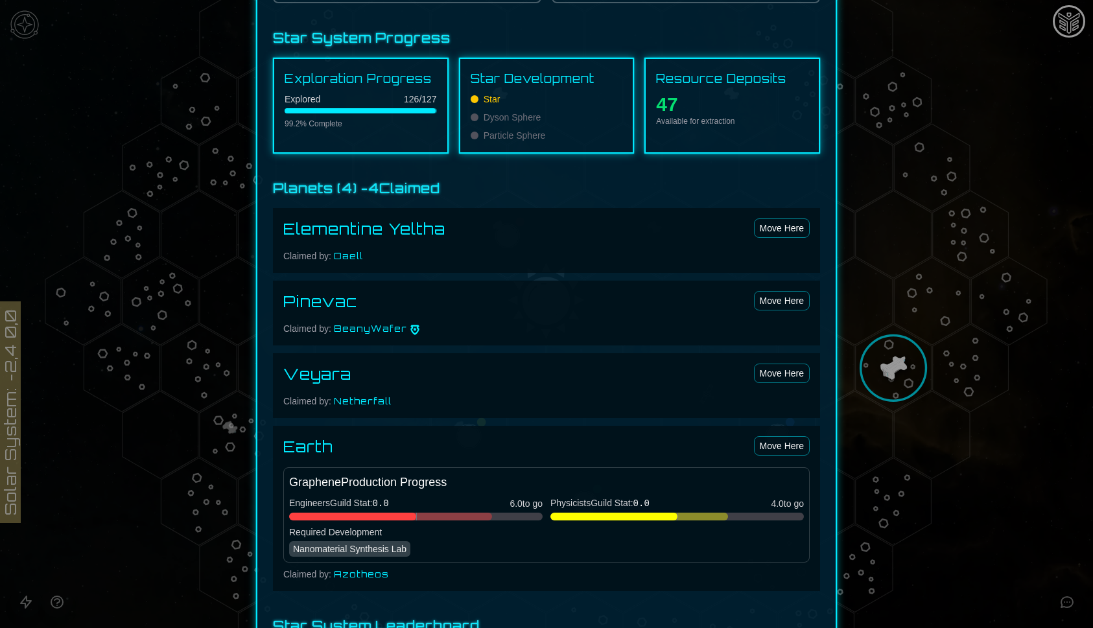
scroll to position [610, 0]
